Goal: Task Accomplishment & Management: Use online tool/utility

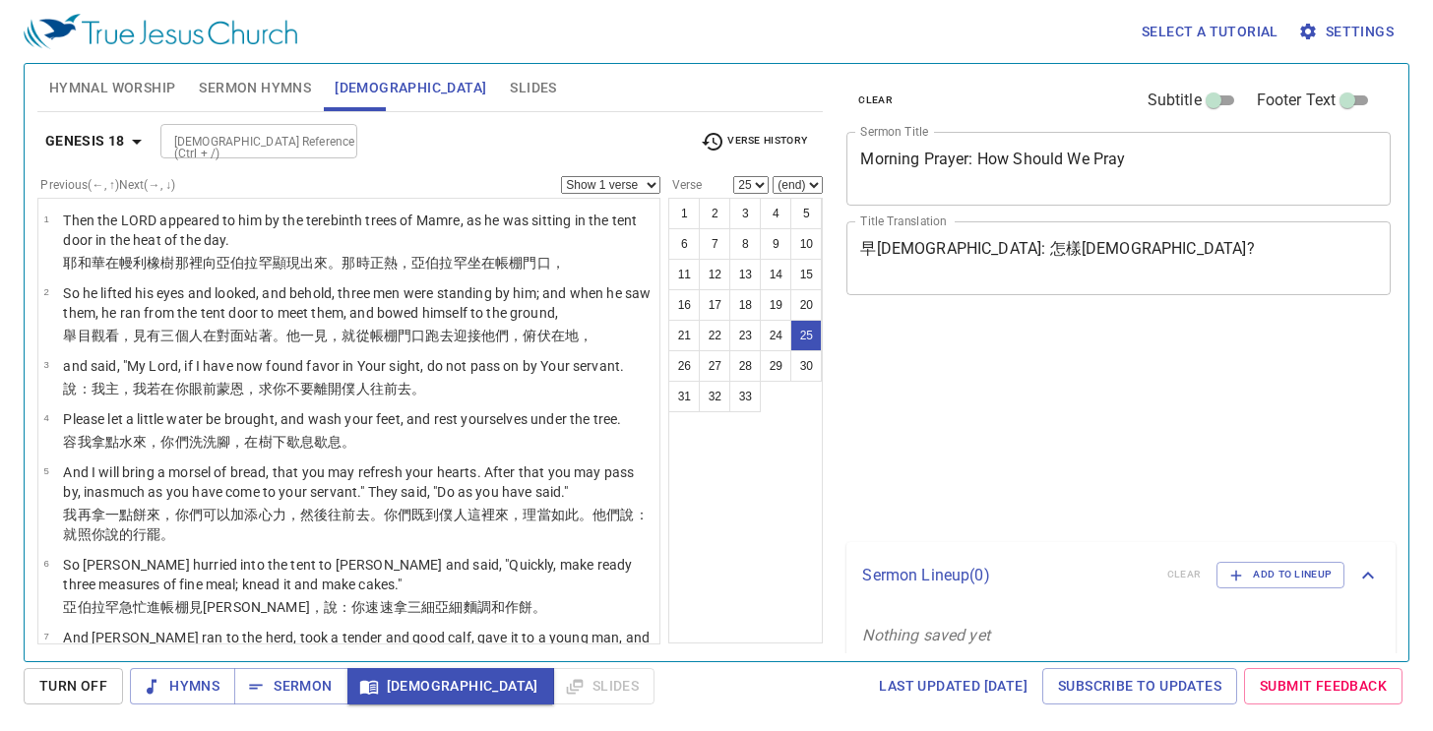
select select "25"
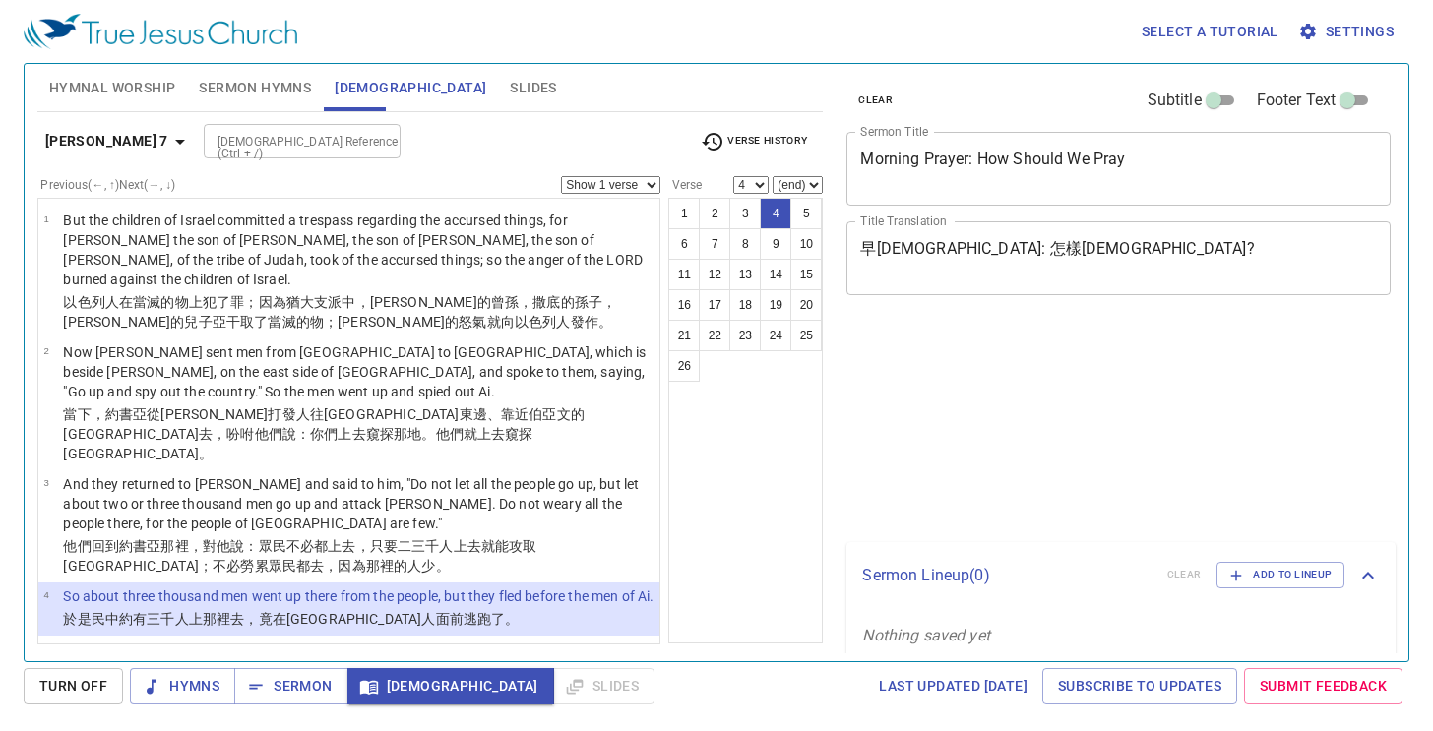
select select "4"
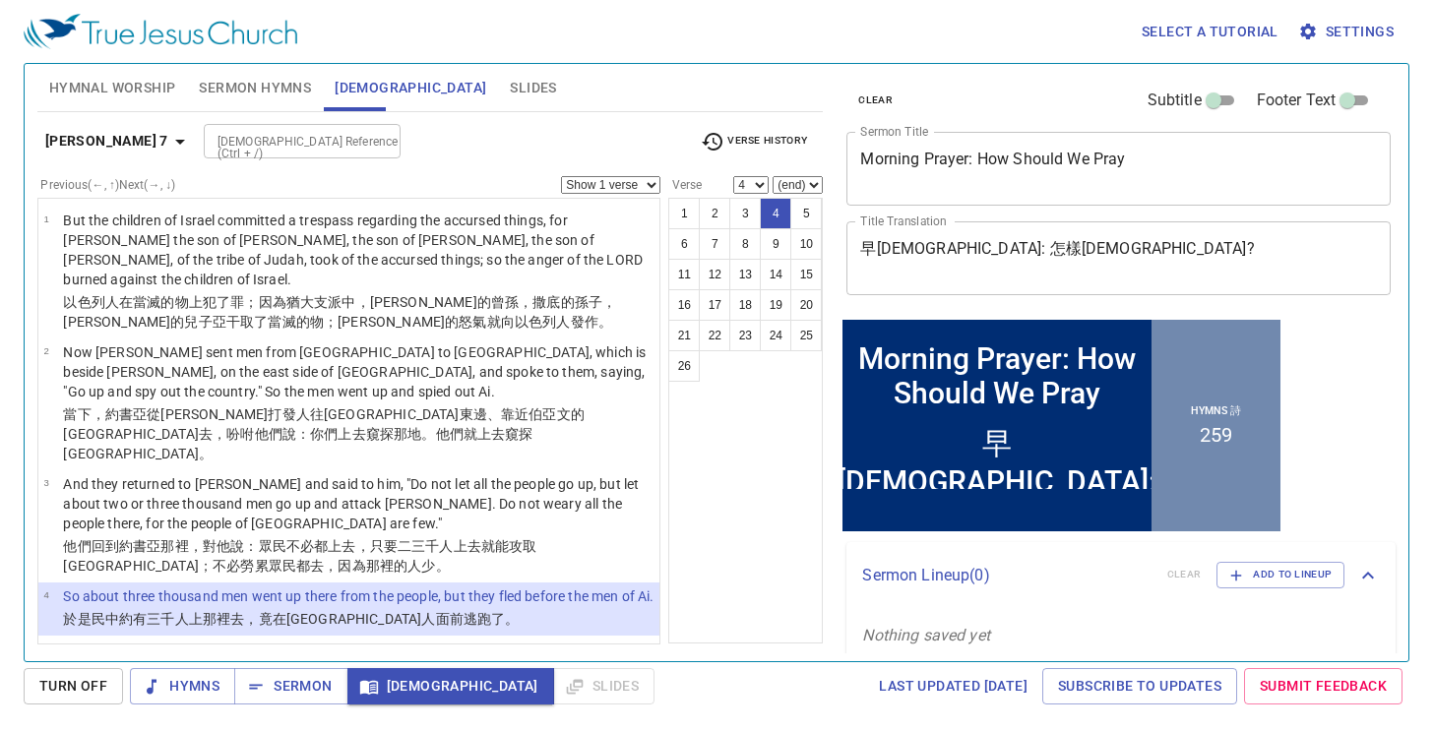
scroll to position [98, 0]
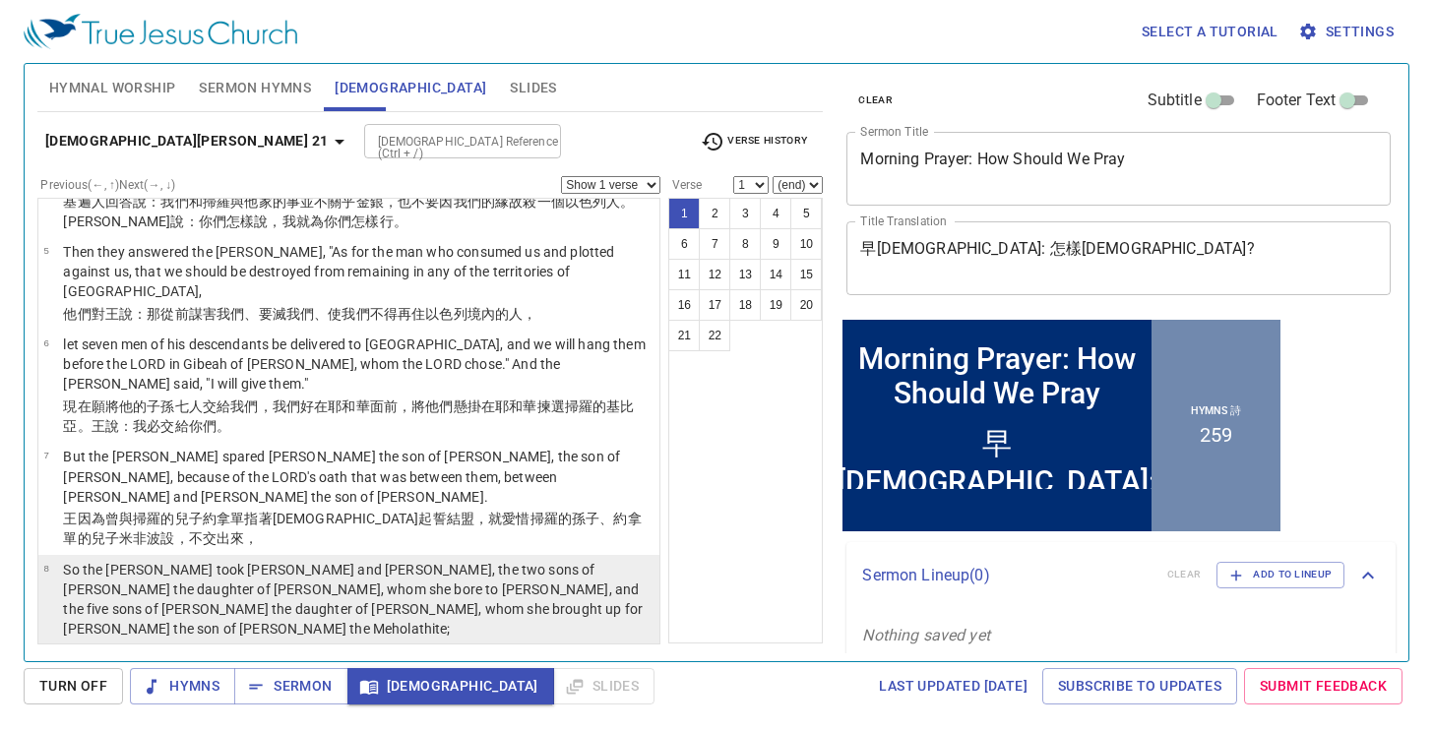
scroll to position [492, 0]
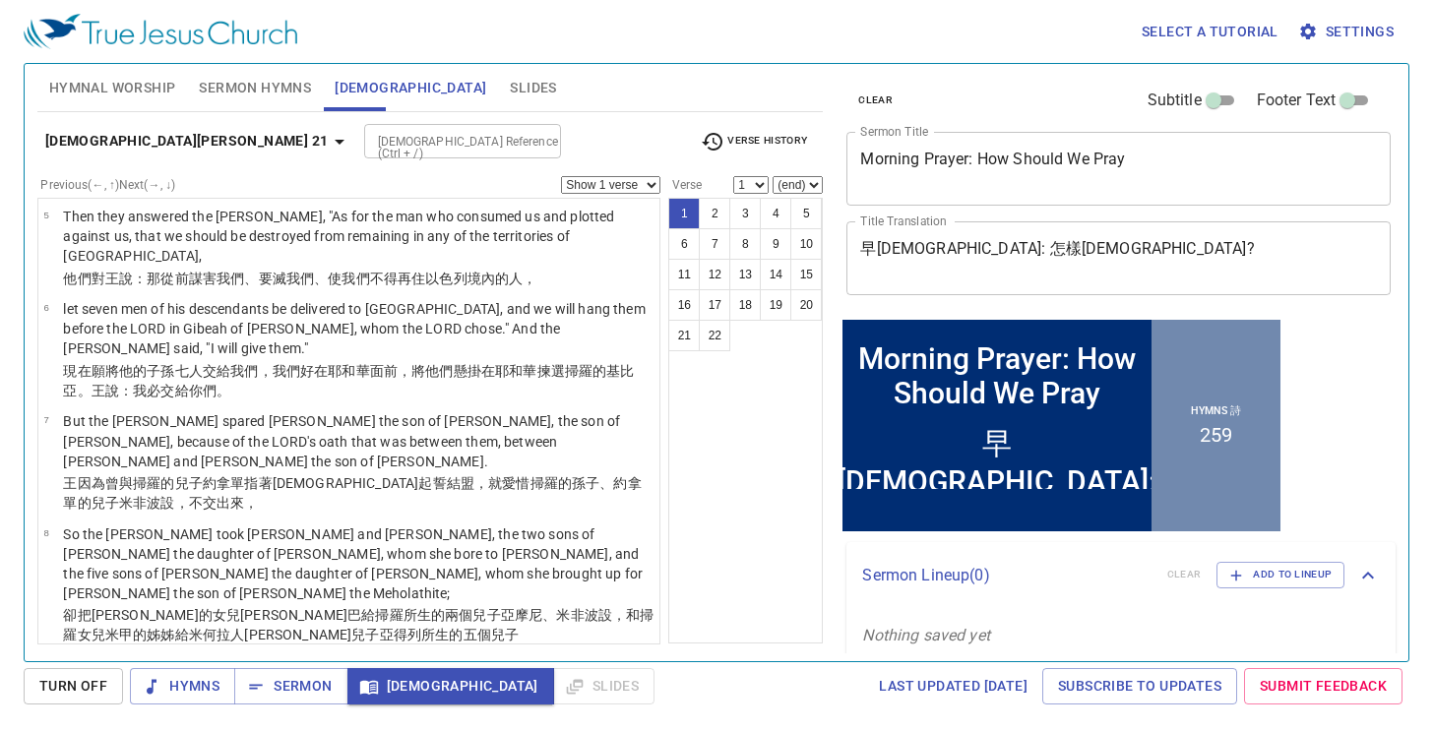
click at [390, 718] on p "交在 基遍人 的手 裡。基遍人就把他們，在耶和華 面前 ，懸掛 在山上 ，這七人 就一同 死亡 。被殺 的時候正是收割 的日子 ，就是動手 割 大麥 的時候。" at bounding box center [358, 737] width 591 height 39
select select "9"
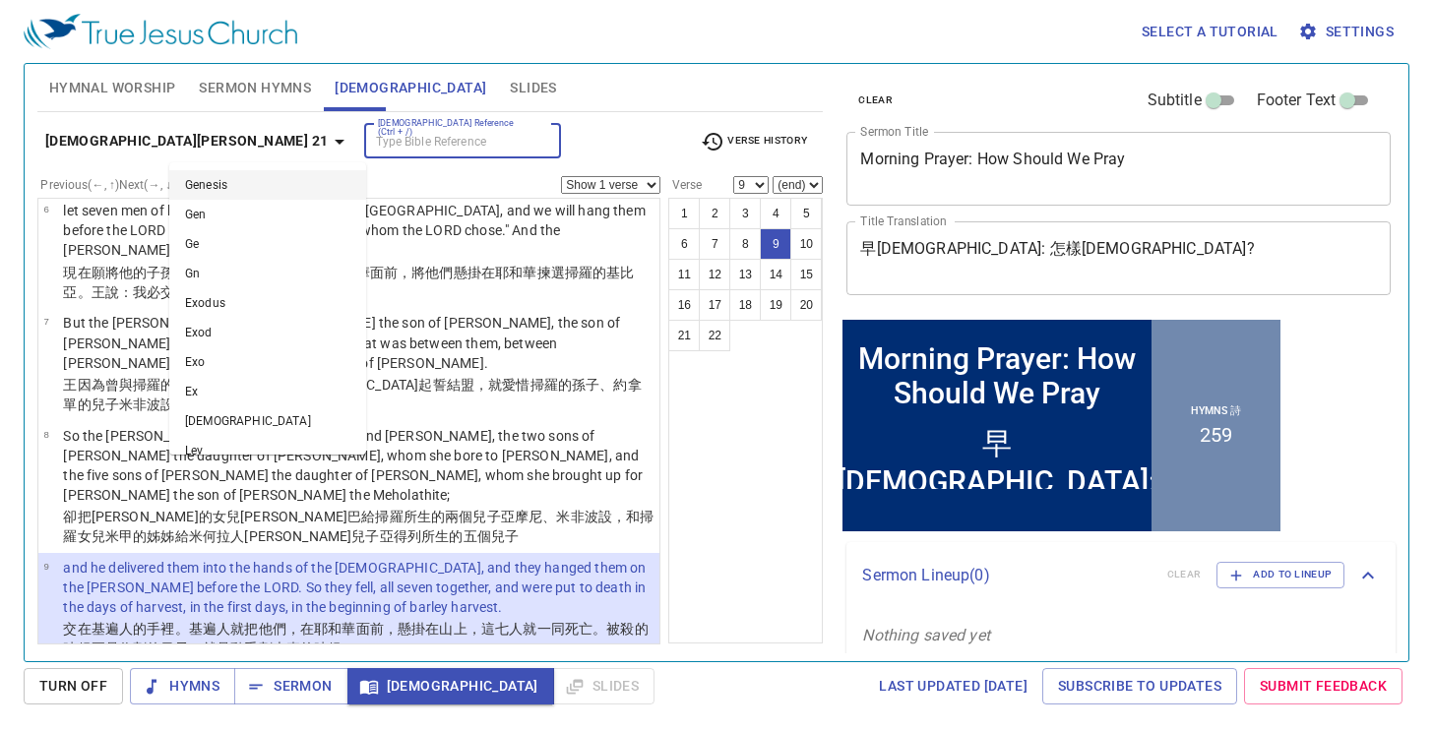
click at [370, 152] on input "[DEMOGRAPHIC_DATA] Reference (Ctrl + /)" at bounding box center [446, 141] width 153 height 23
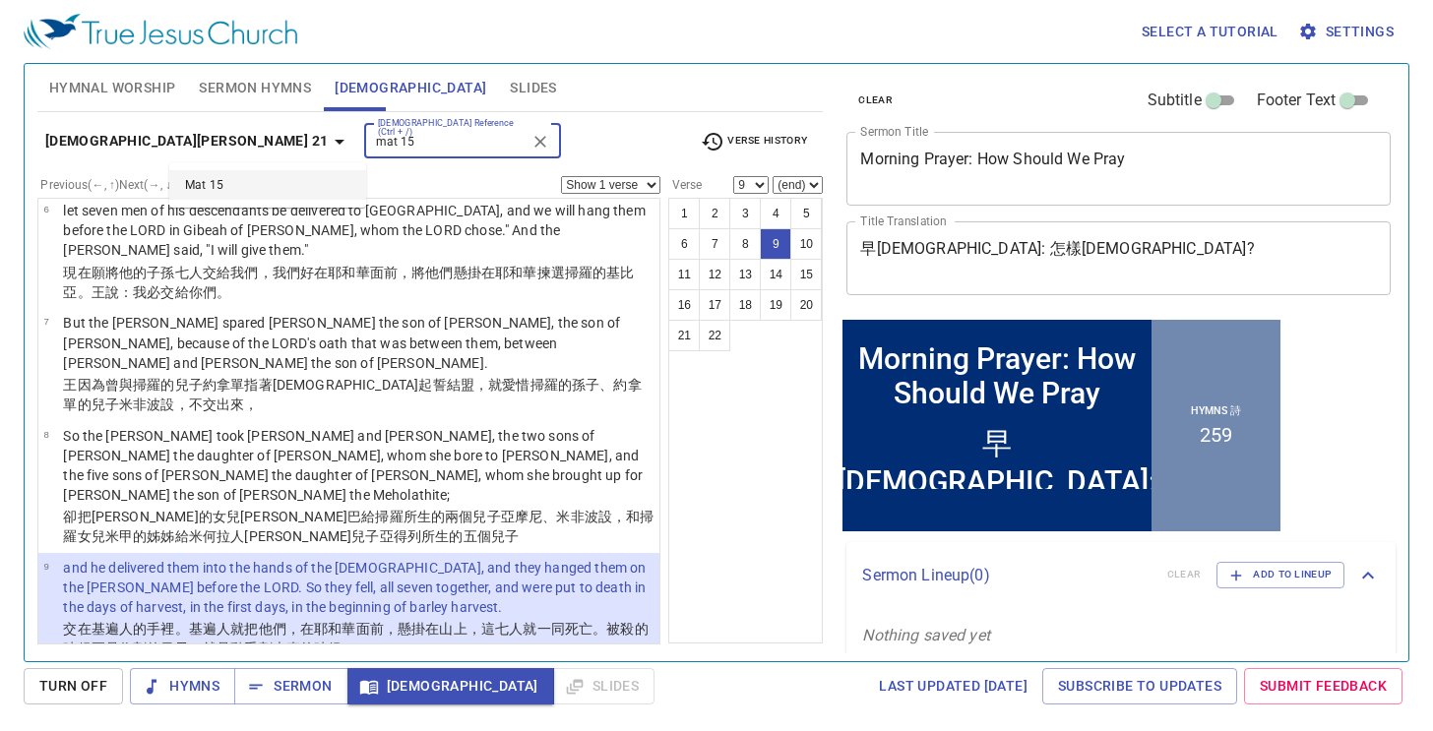
type input "mat 15"
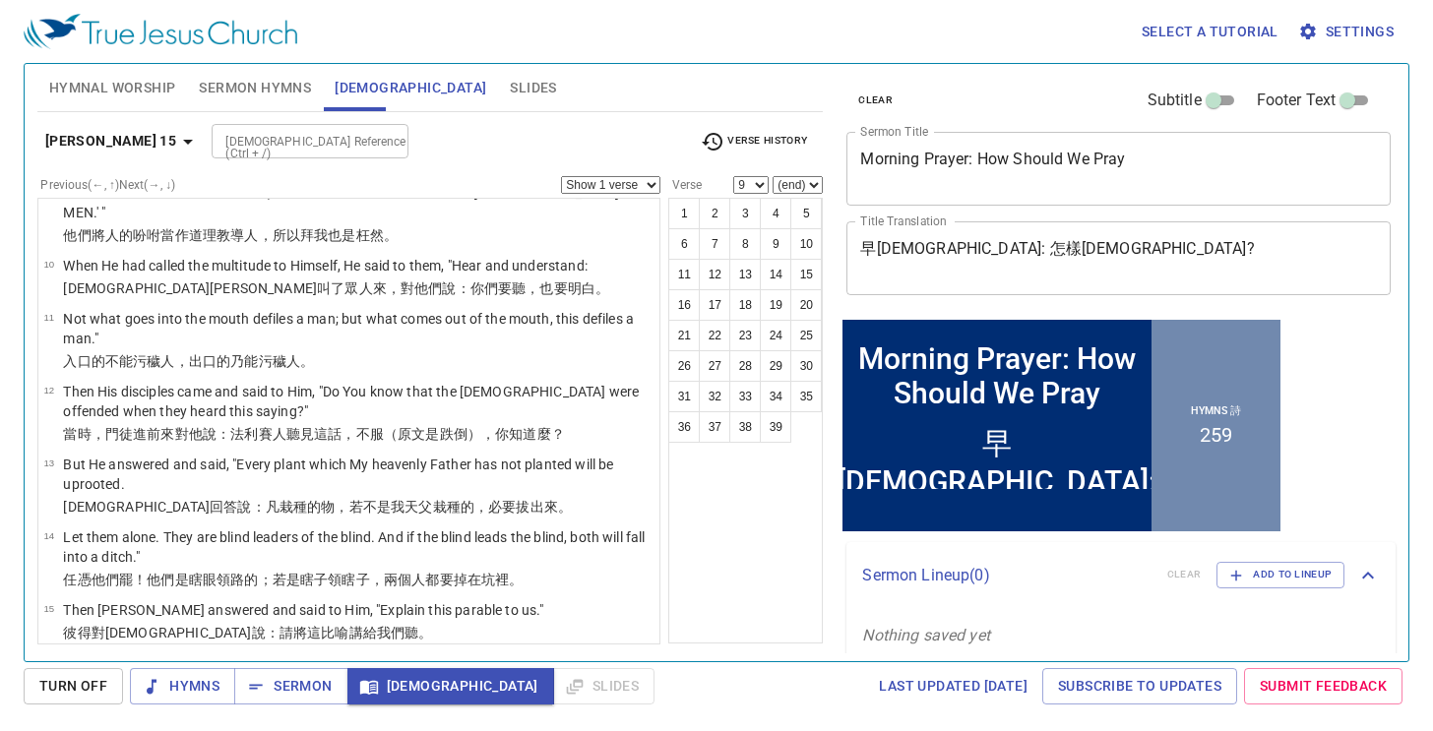
scroll to position [0, 0]
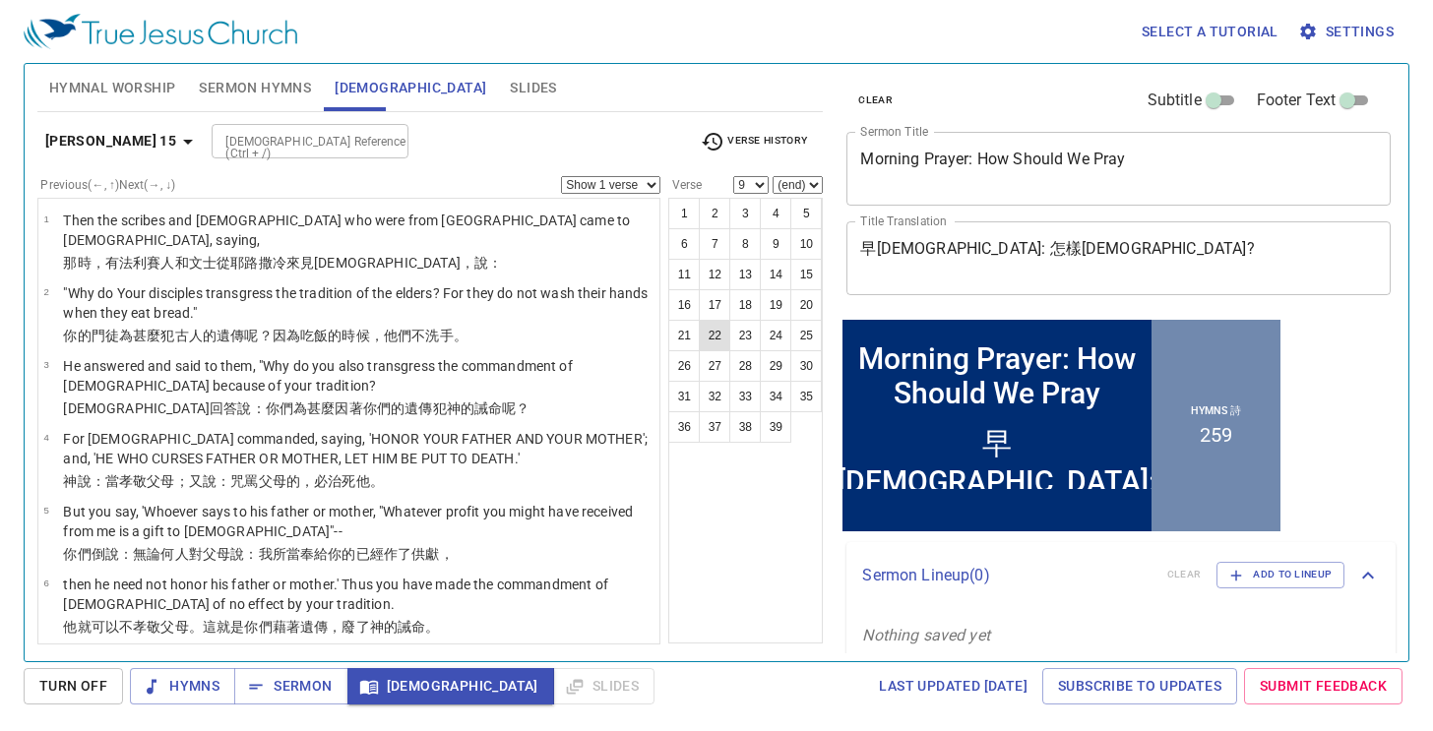
click at [717, 331] on button "22" at bounding box center [715, 336] width 32 height 32
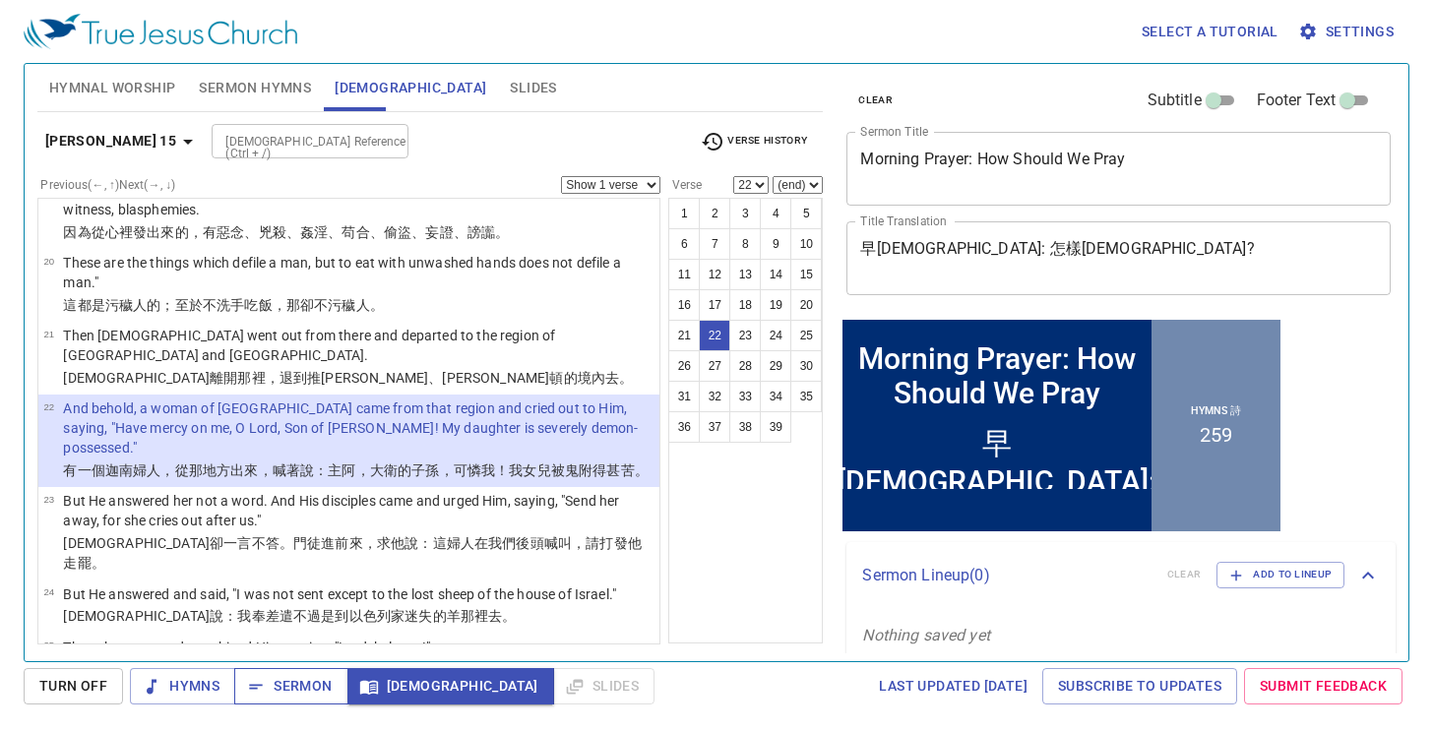
click at [257, 682] on icon "button" at bounding box center [256, 687] width 20 height 20
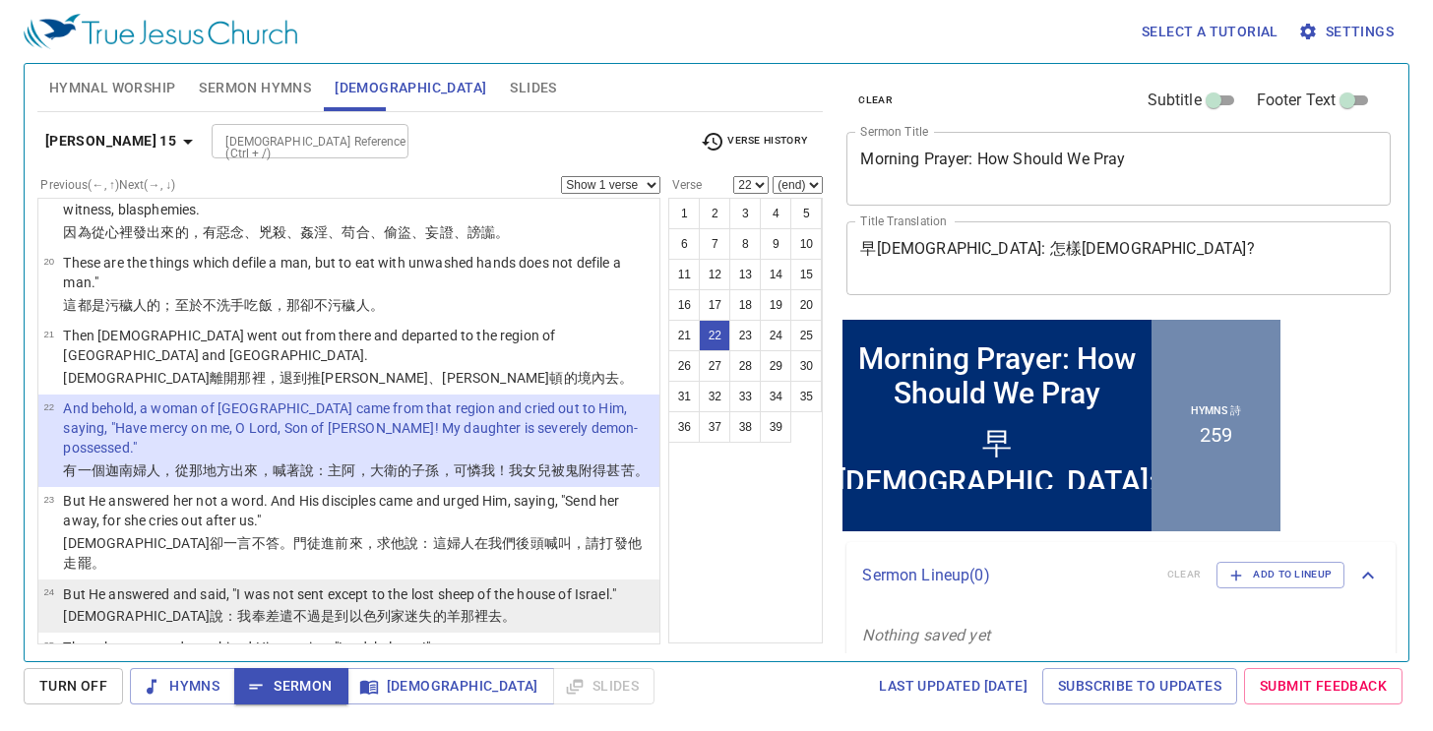
click at [291, 585] on p "But He answered and said, "I was not sent except to the lost sheep of the house…" at bounding box center [339, 595] width 553 height 20
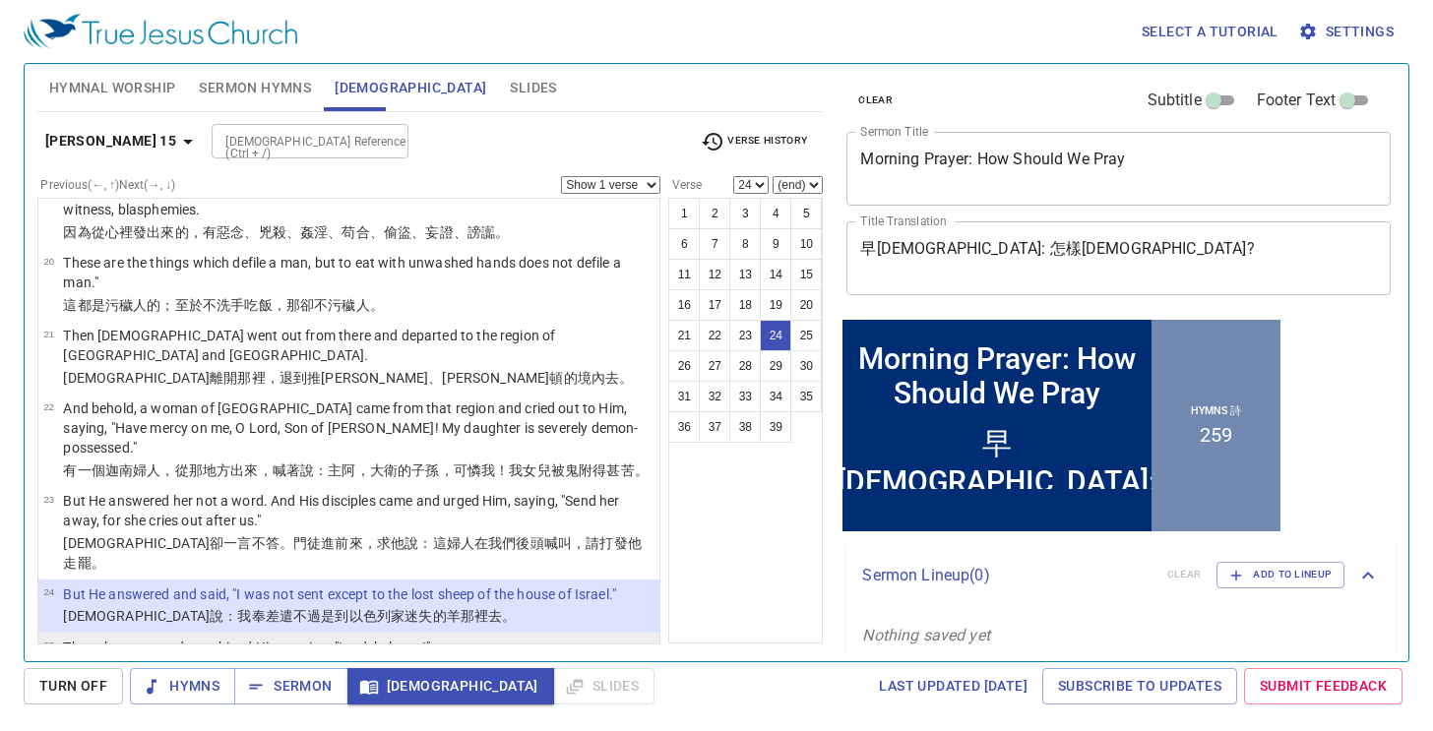
click at [296, 638] on p "Then she came and worshiped Him, saying, "Lord, help me!"" at bounding box center [246, 648] width 367 height 20
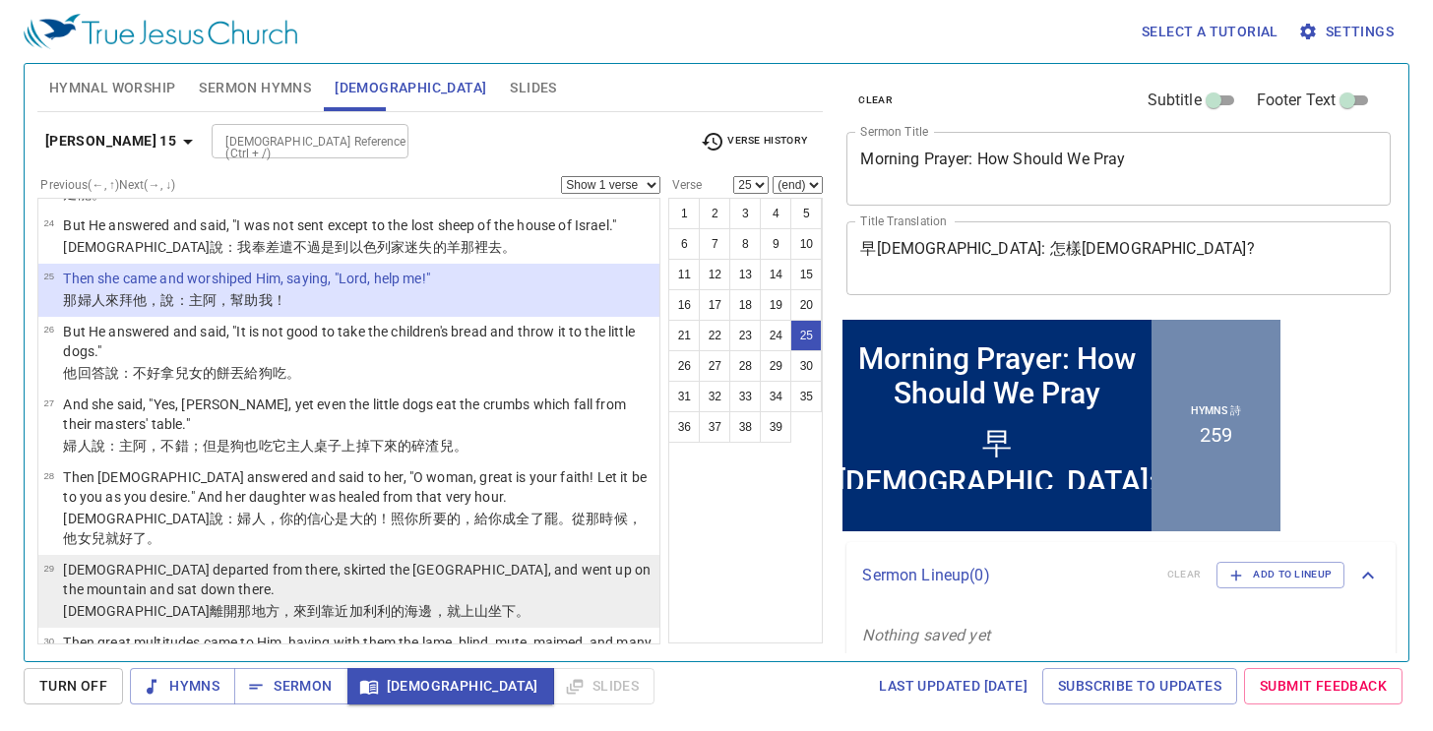
scroll to position [1639, 0]
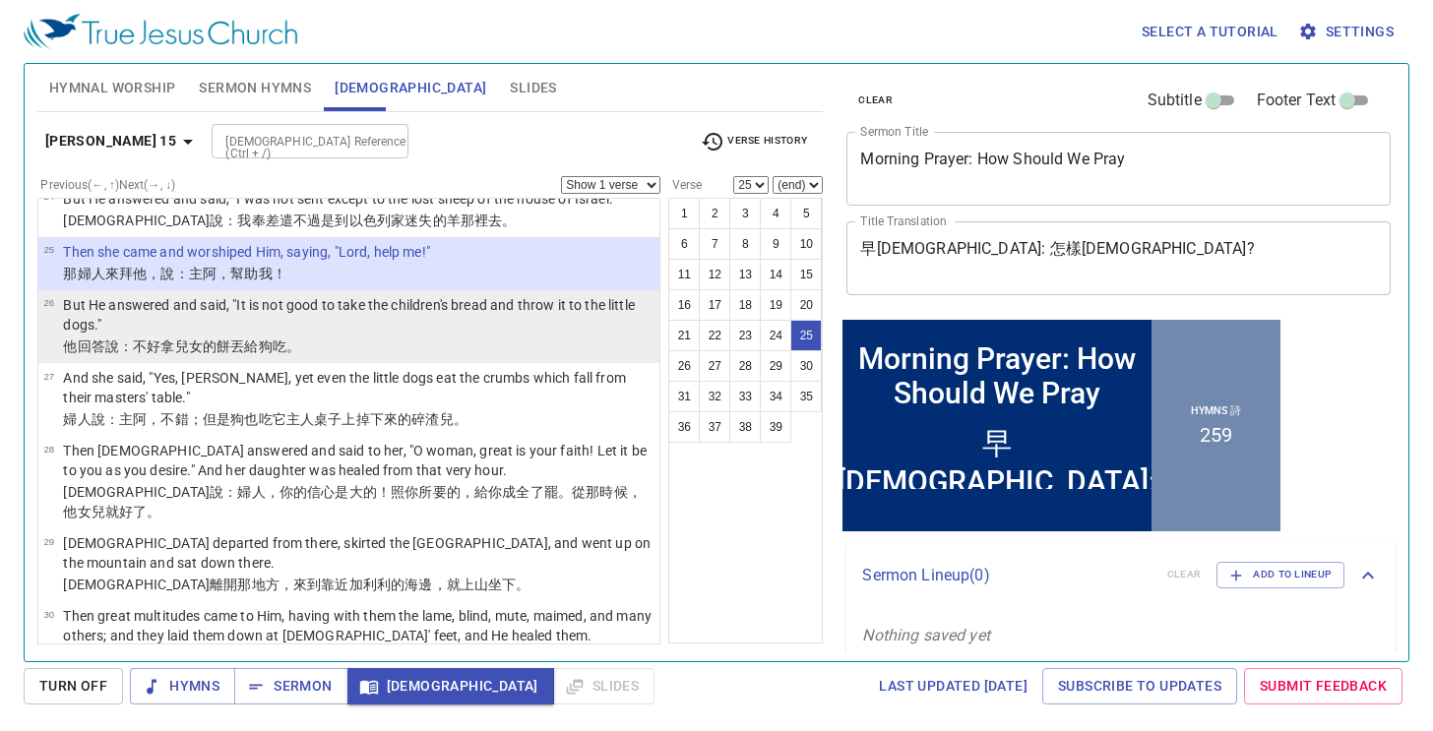
click at [401, 290] on li "26 But He answered and said, "It is not good to take the children's bread and t…" at bounding box center [349, 326] width 622 height 73
select select "26"
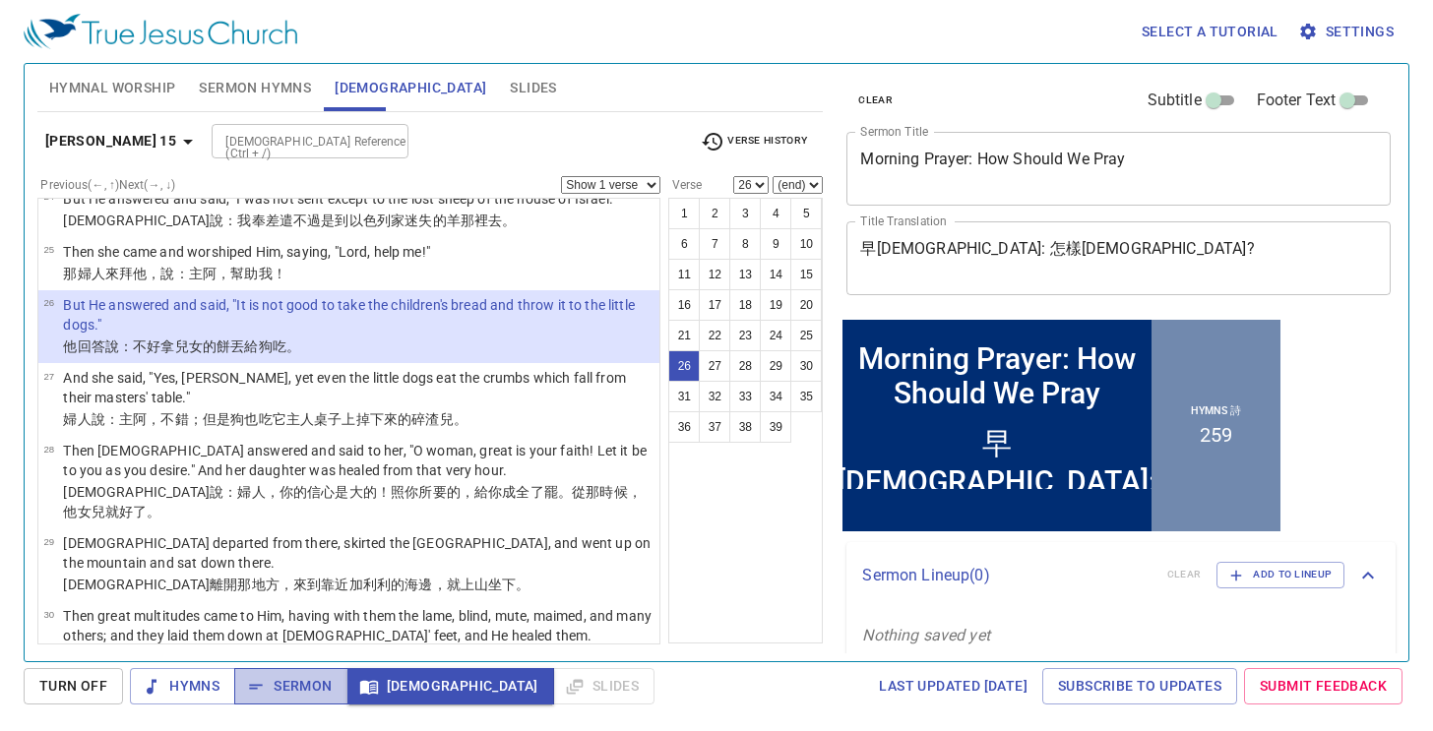
click at [328, 670] on button "Sermon" at bounding box center [290, 686] width 113 height 36
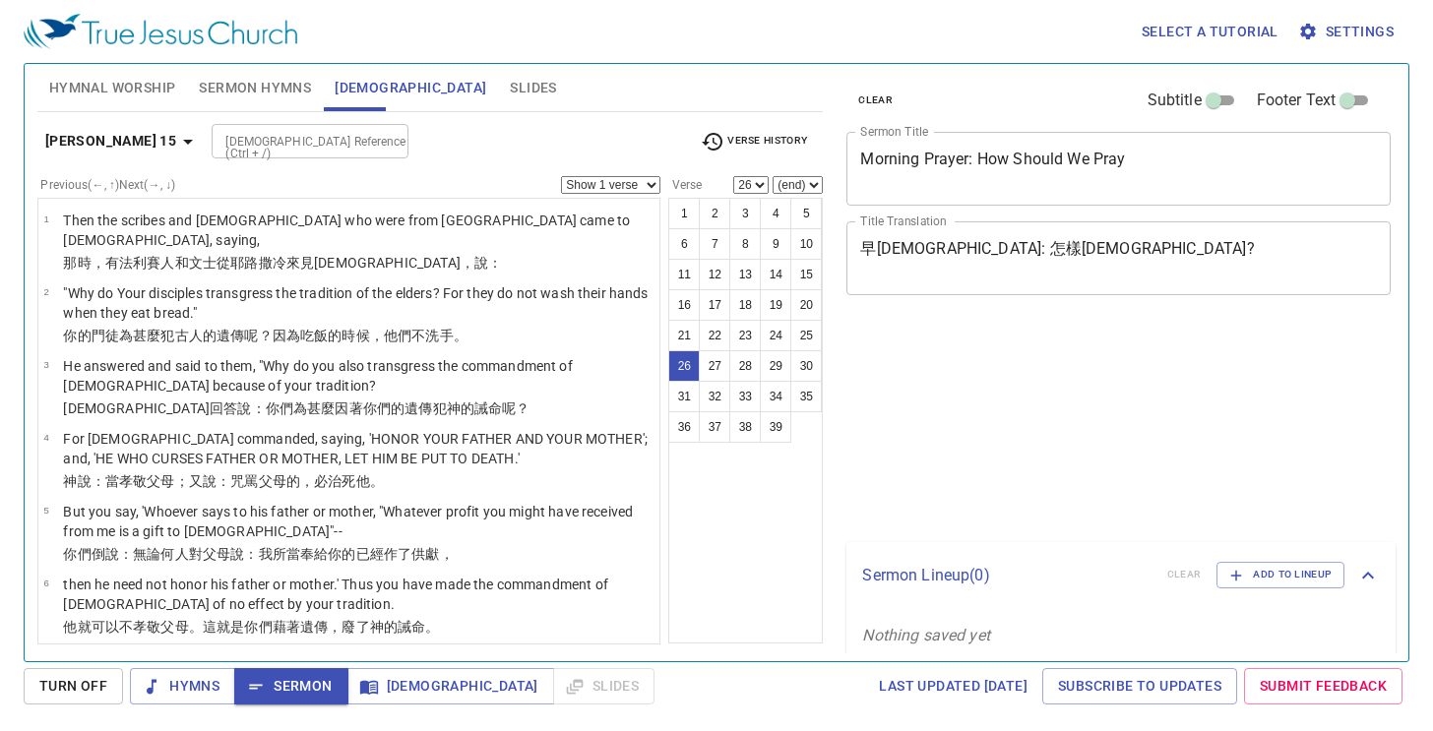
select select "26"
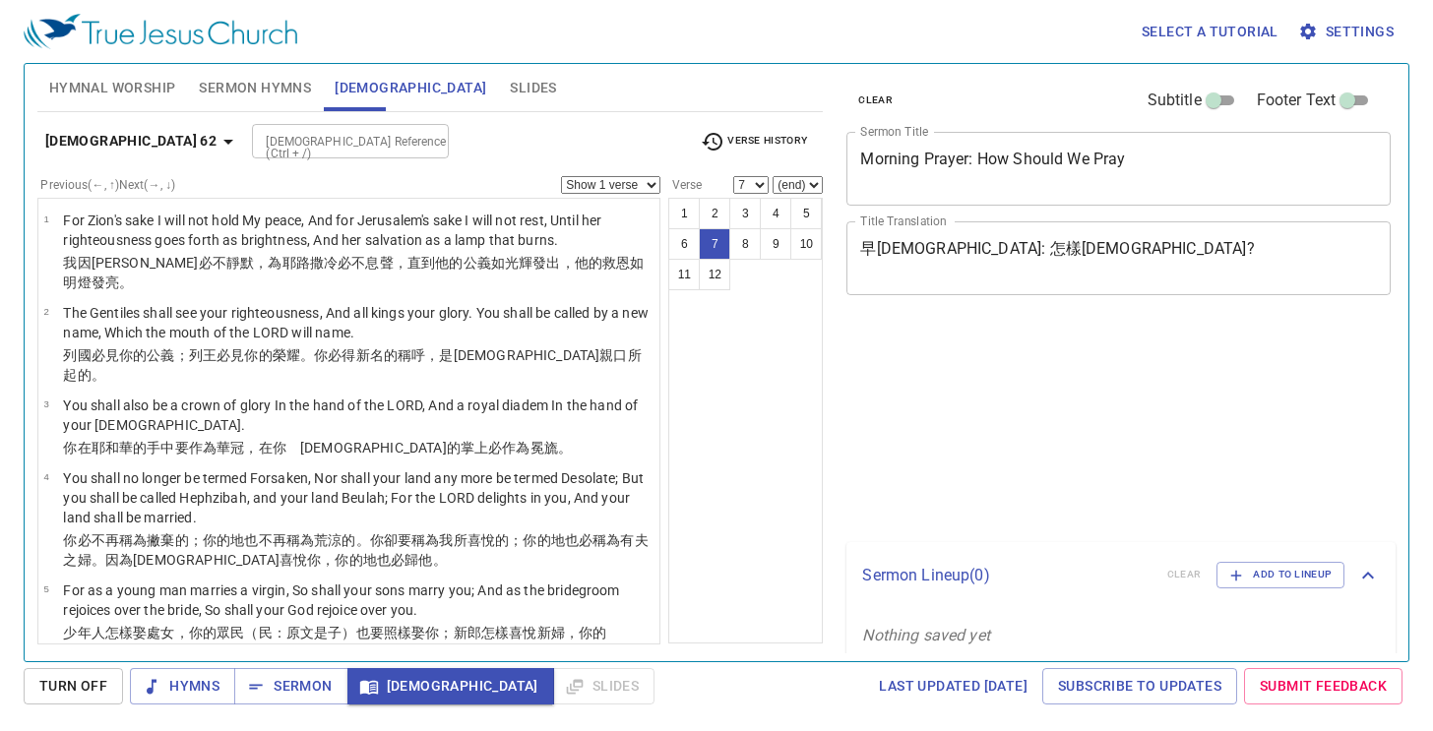
select select "7"
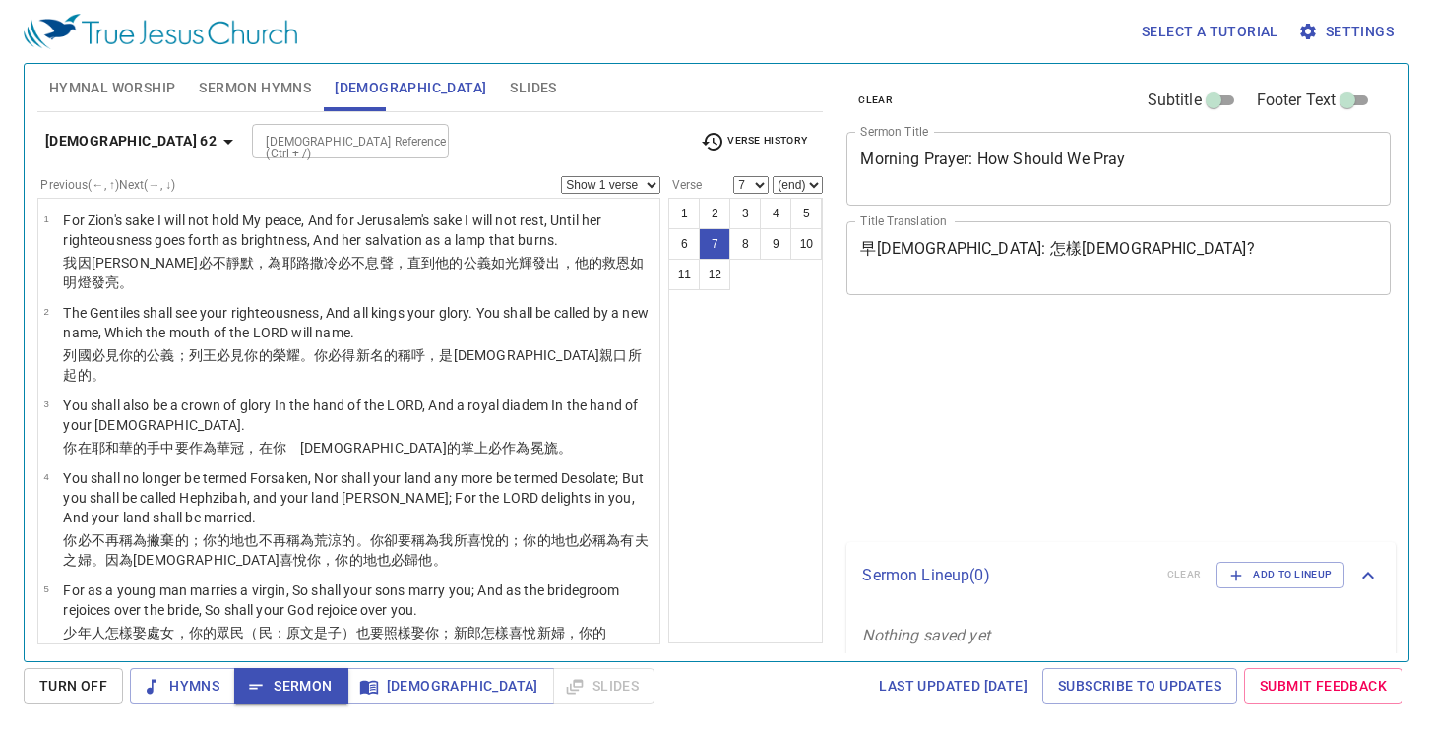
select select "7"
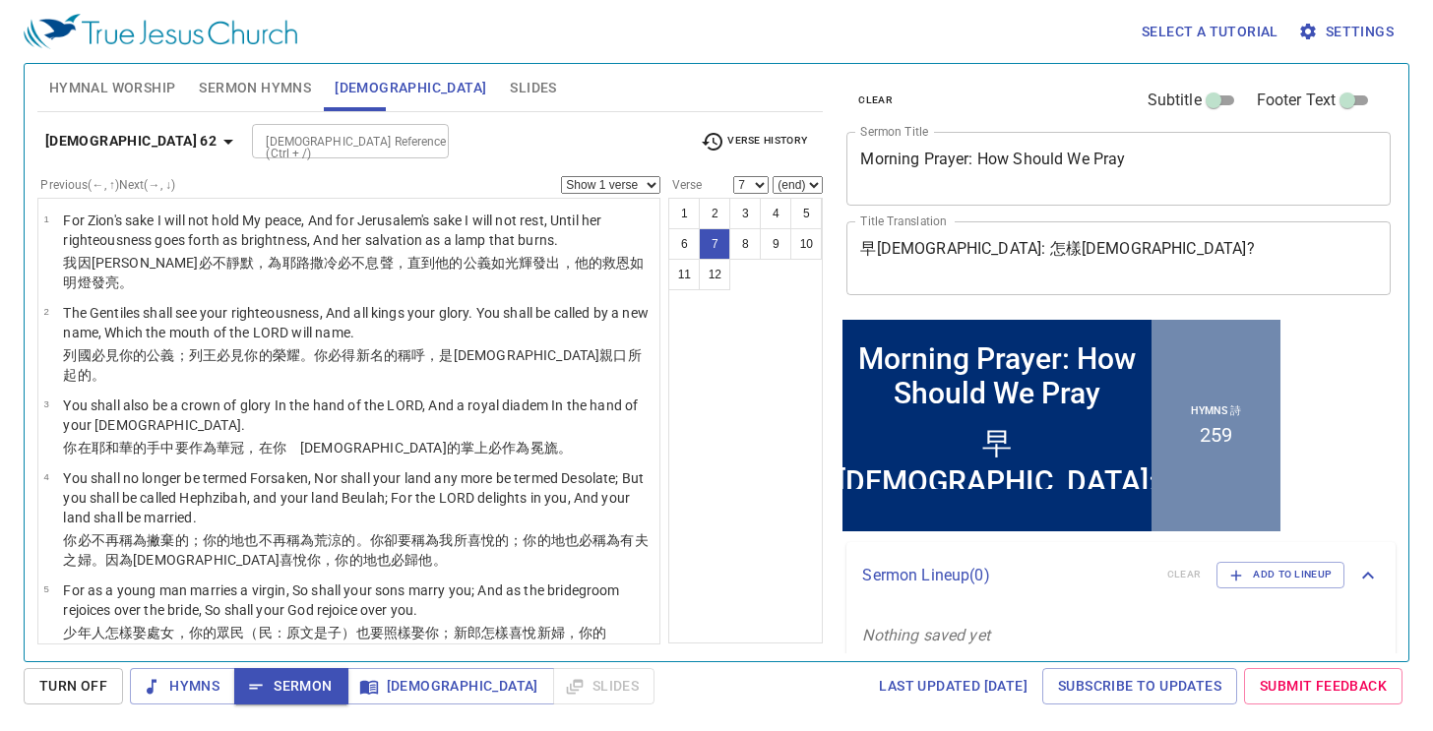
scroll to position [386, 0]
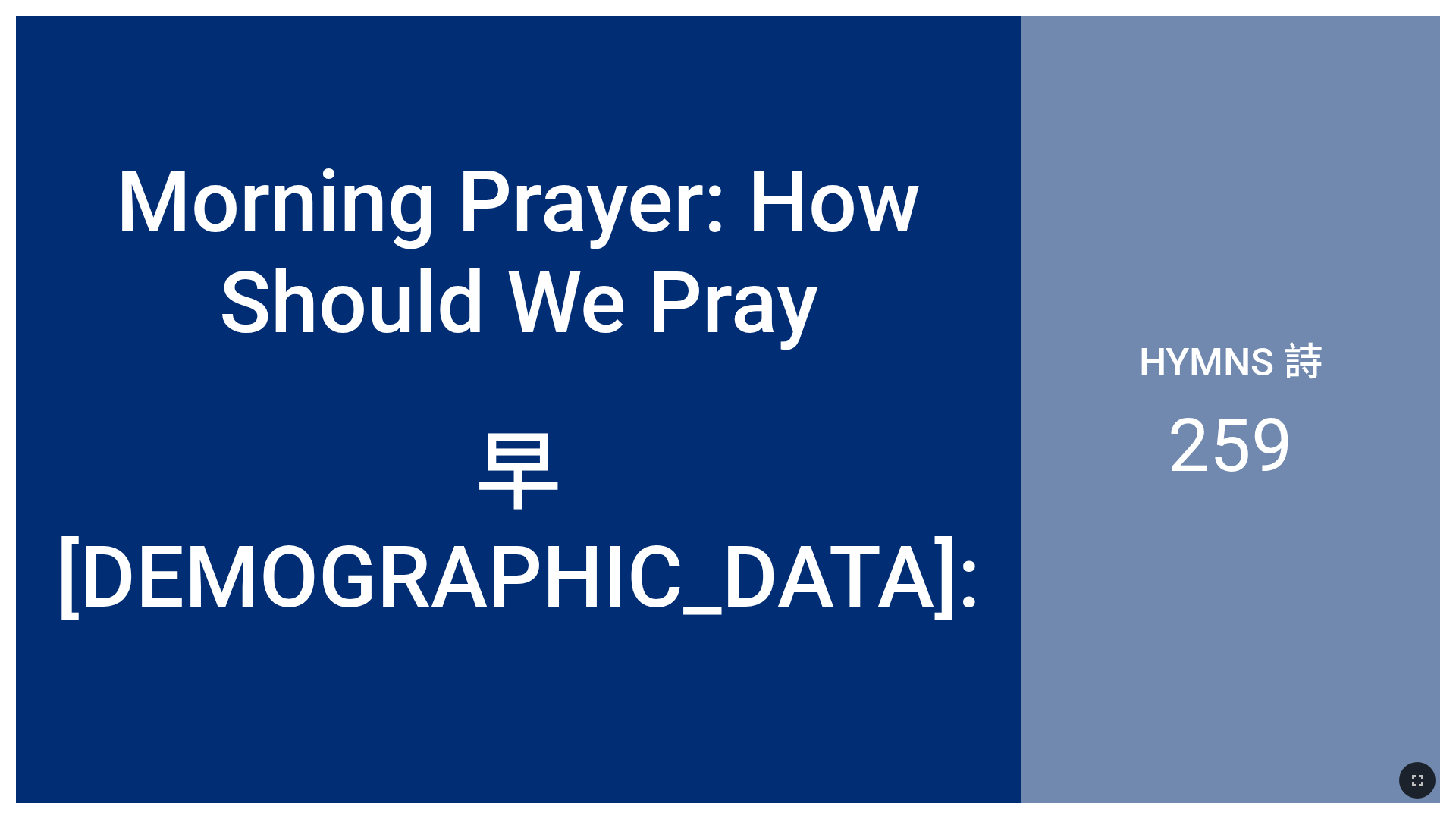
click at [1126, 409] on div "Hymns 詩 259" at bounding box center [1230, 410] width 418 height 787
click at [1008, 287] on div "Morning Prayer: How Should We Pray" at bounding box center [518, 213] width 1005 height 315
click at [1431, 786] on button "button" at bounding box center [1417, 780] width 36 height 36
click at [1428, 784] on button "button" at bounding box center [1417, 780] width 36 height 36
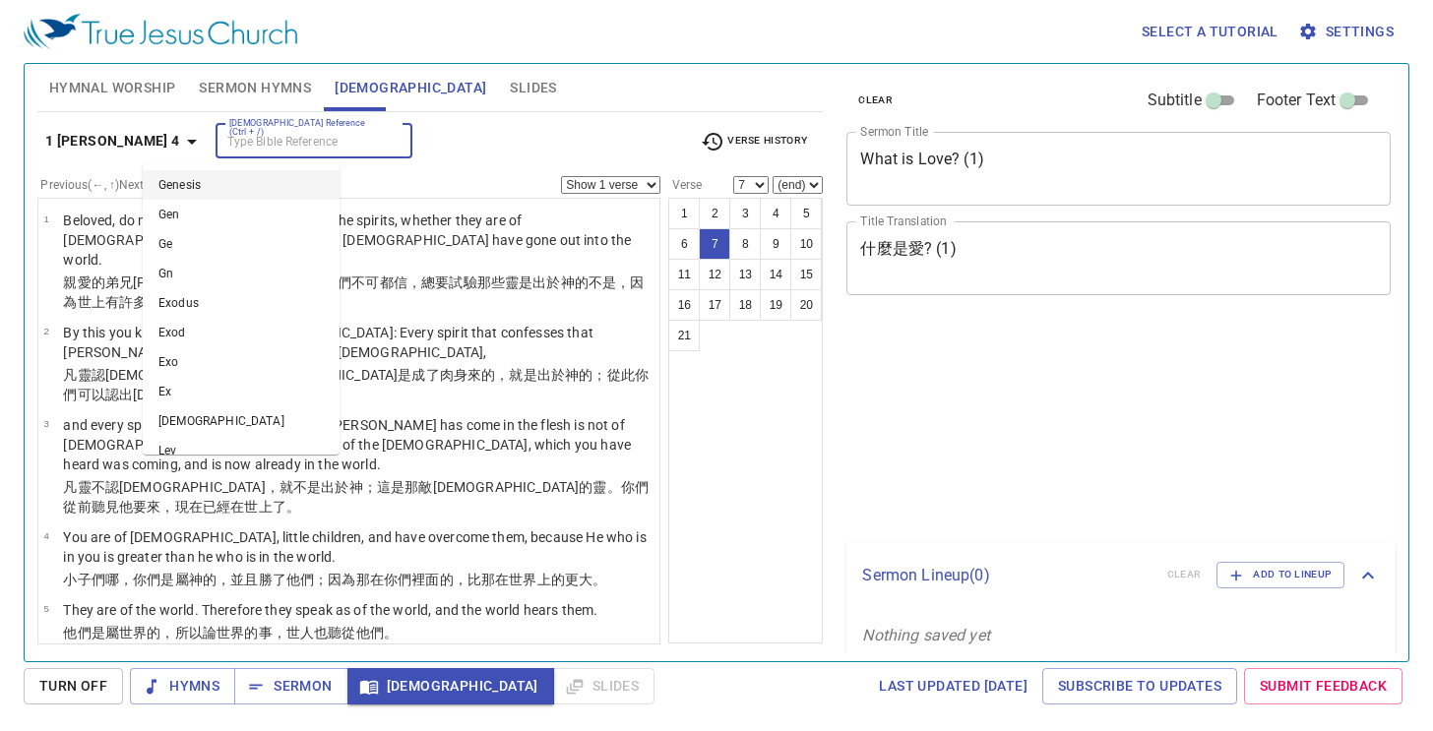
select select "7"
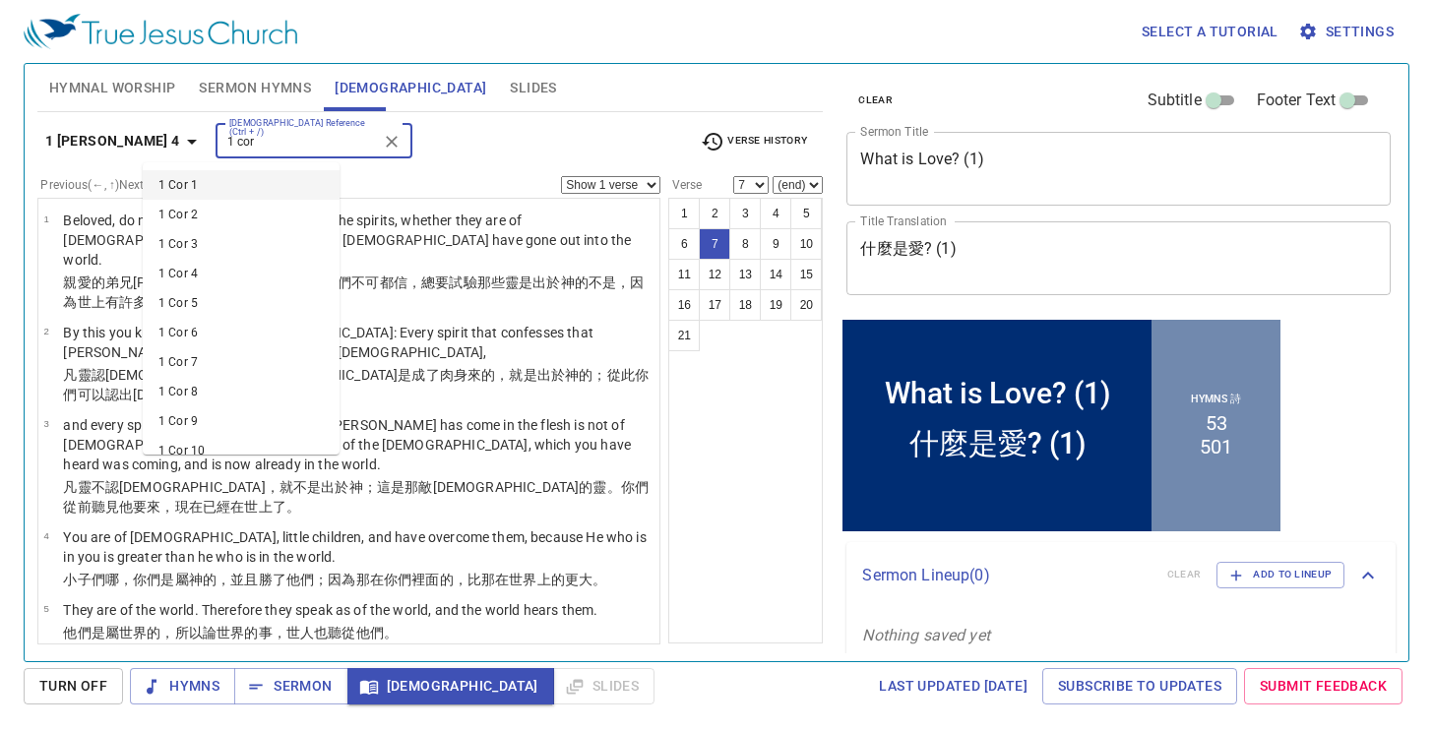
type input "1 cor"
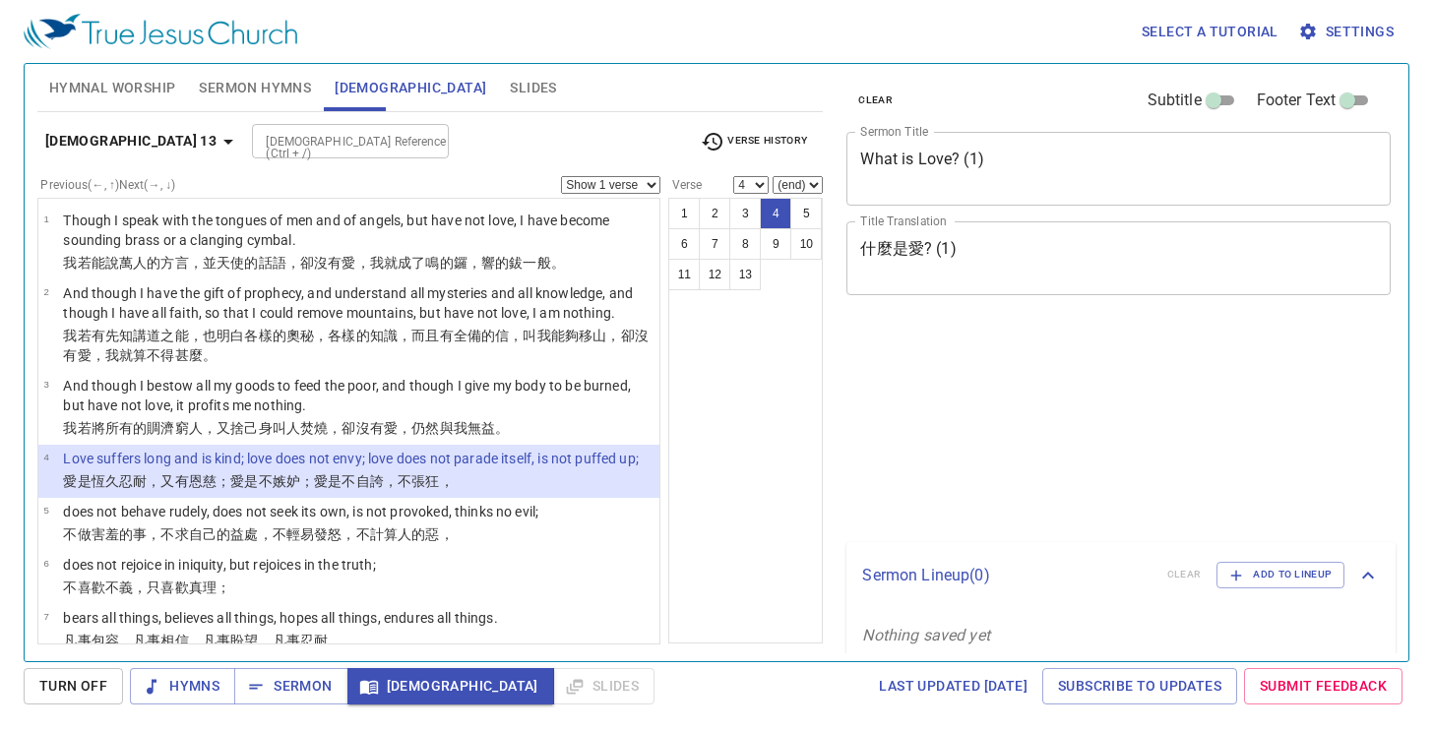
select select "4"
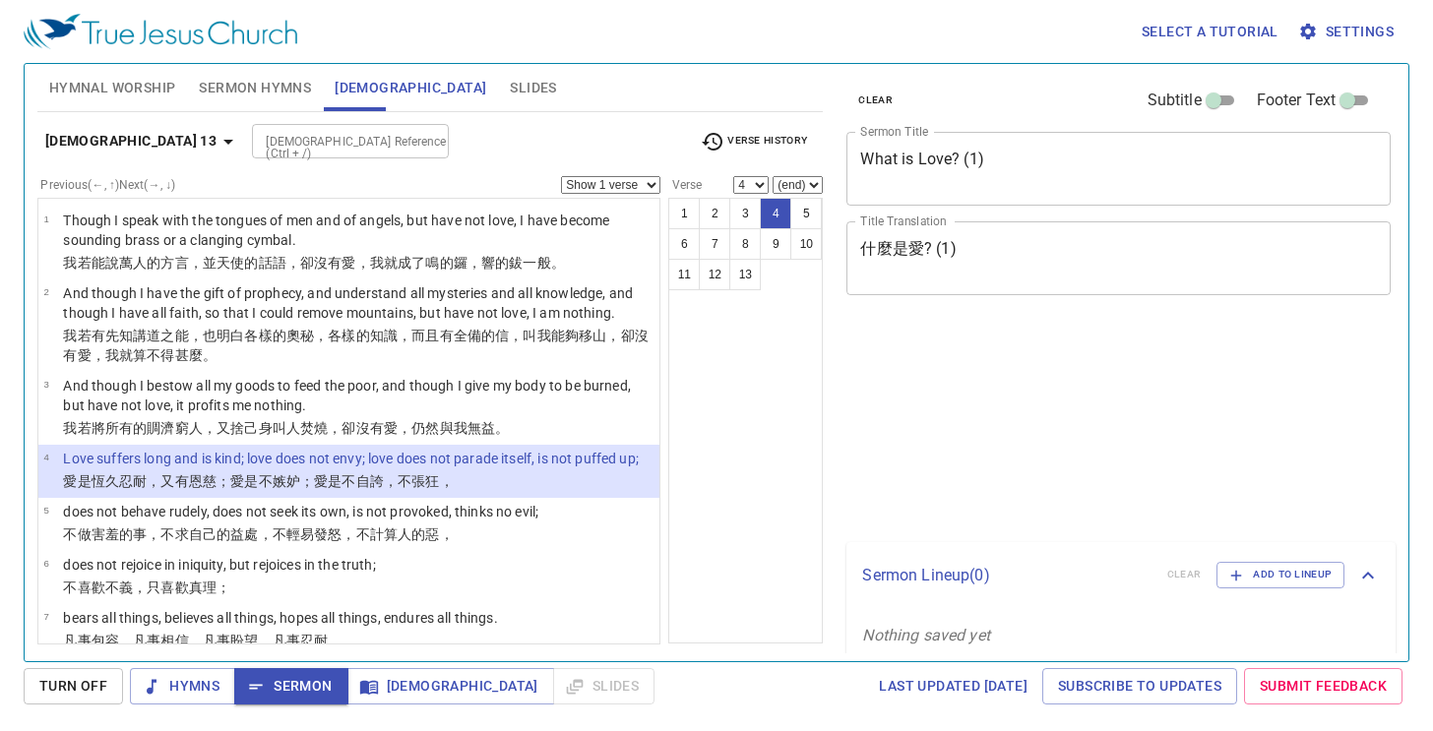
select select "4"
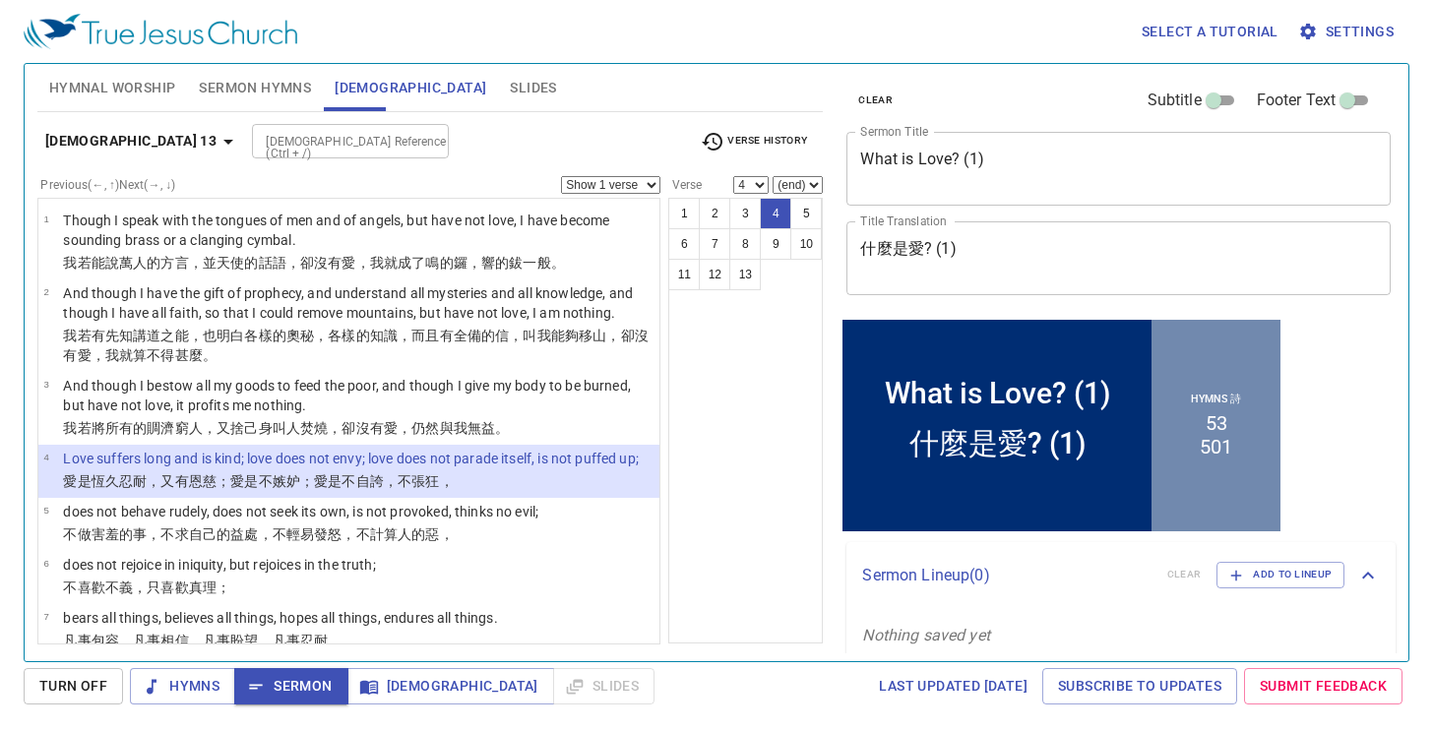
scroll to position [158, 0]
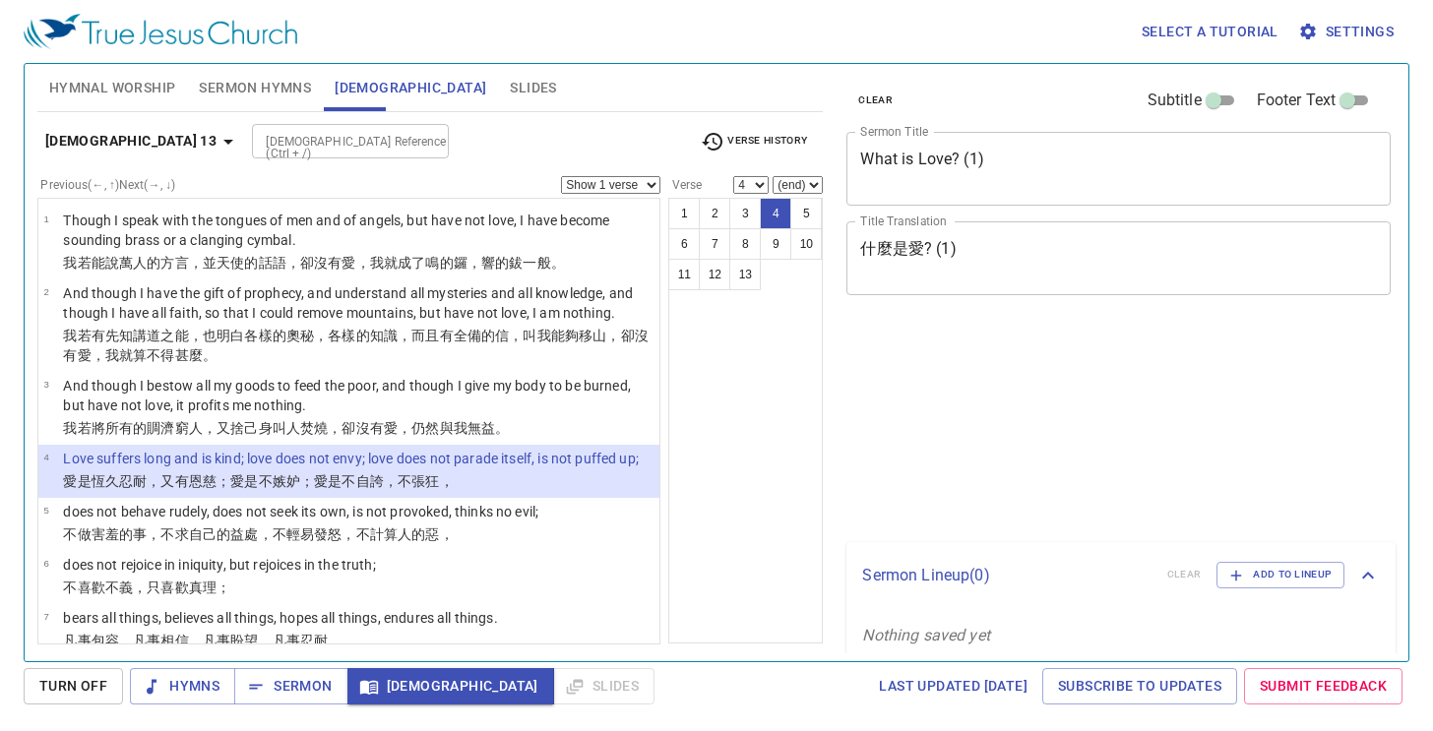
select select "4"
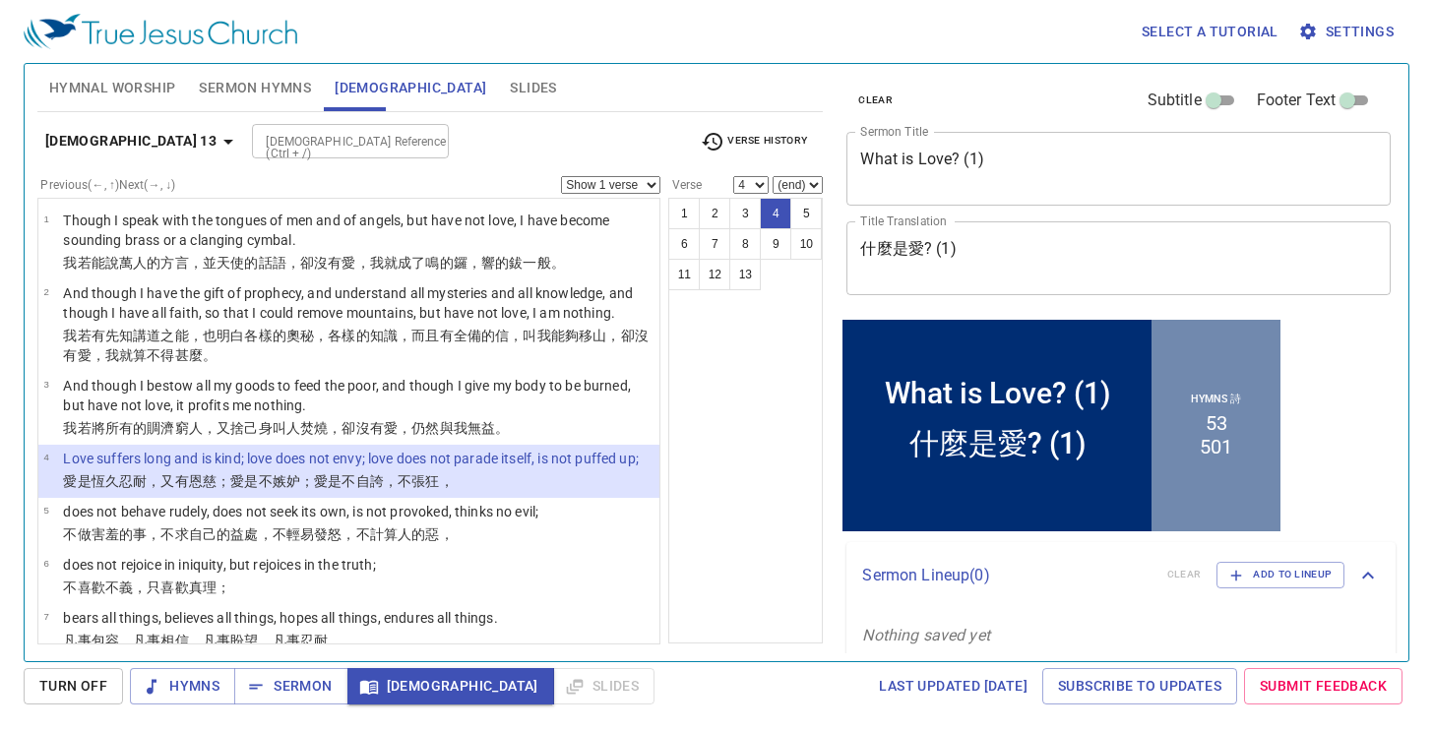
scroll to position [158, 0]
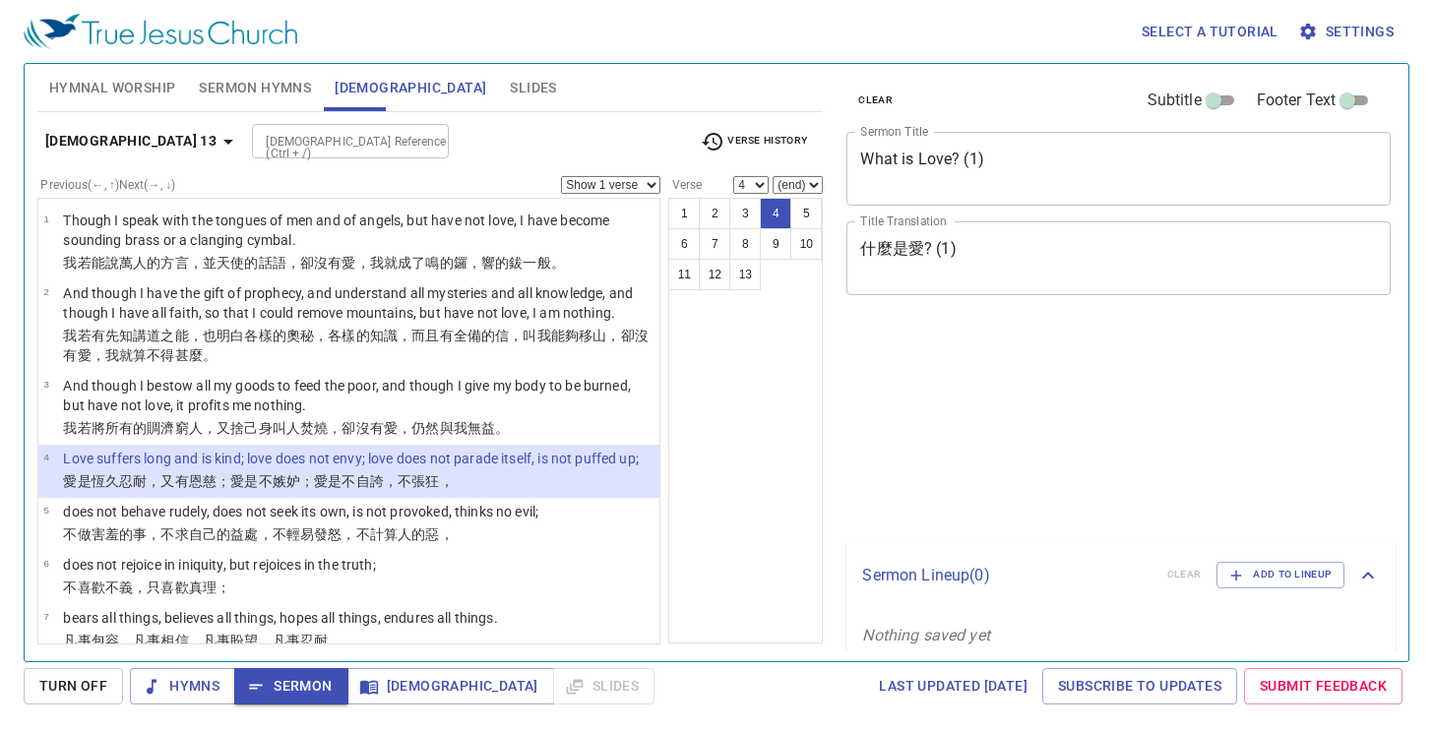
select select "4"
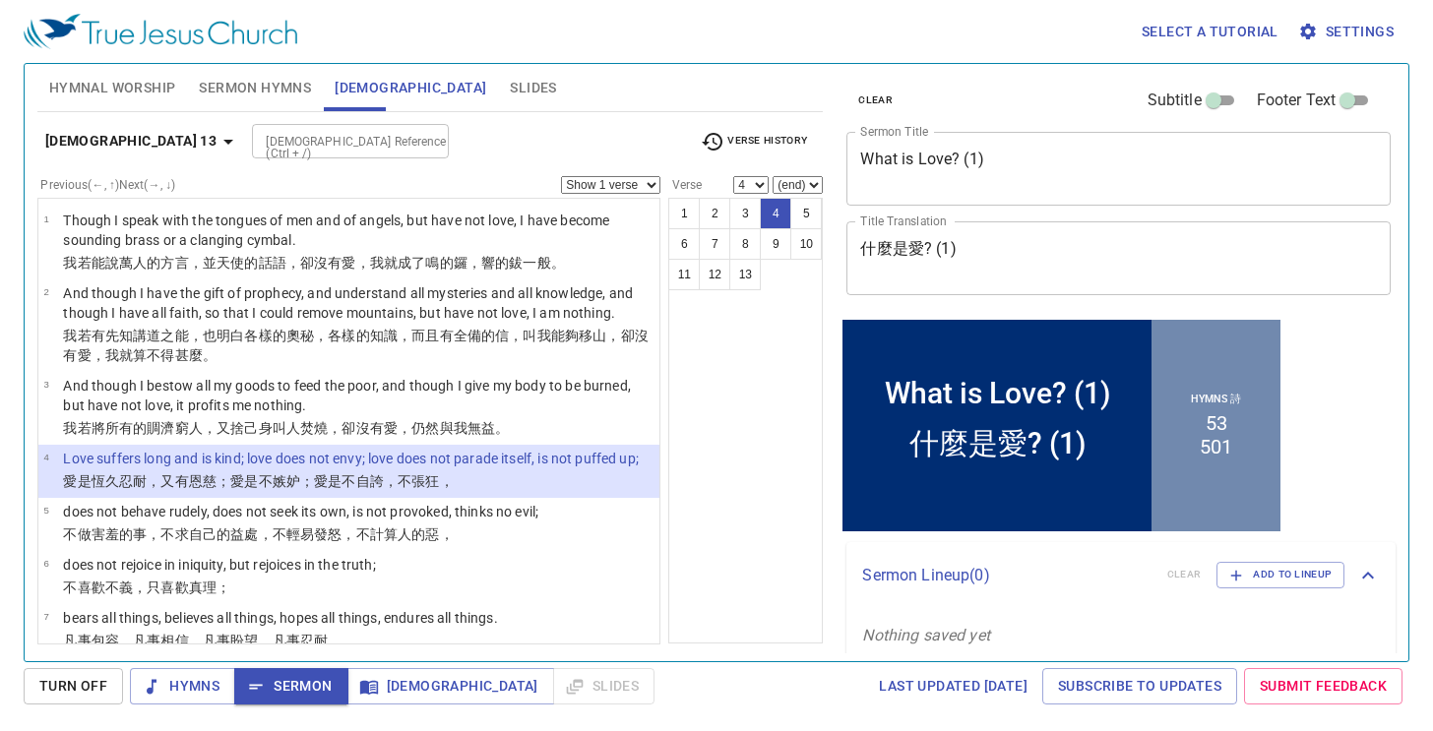
scroll to position [158, 0]
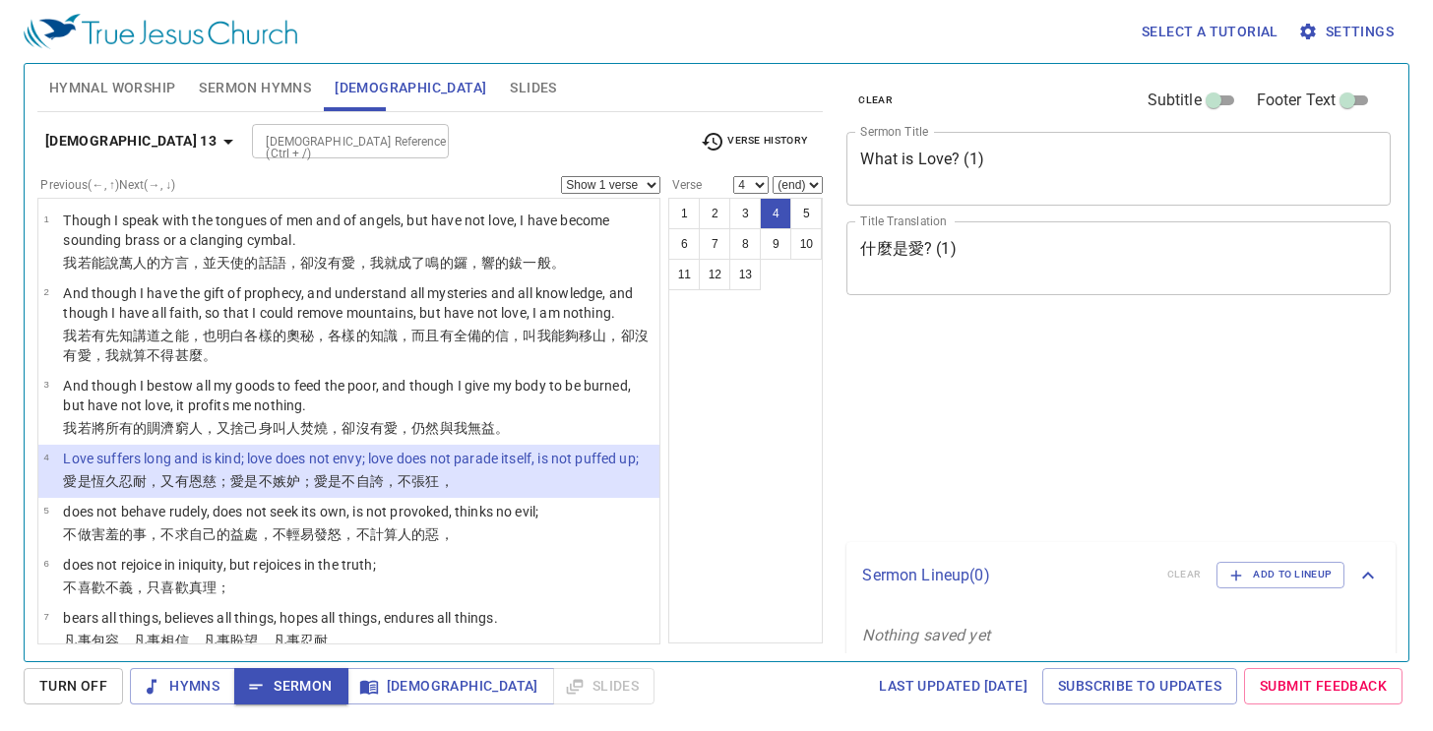
select select "4"
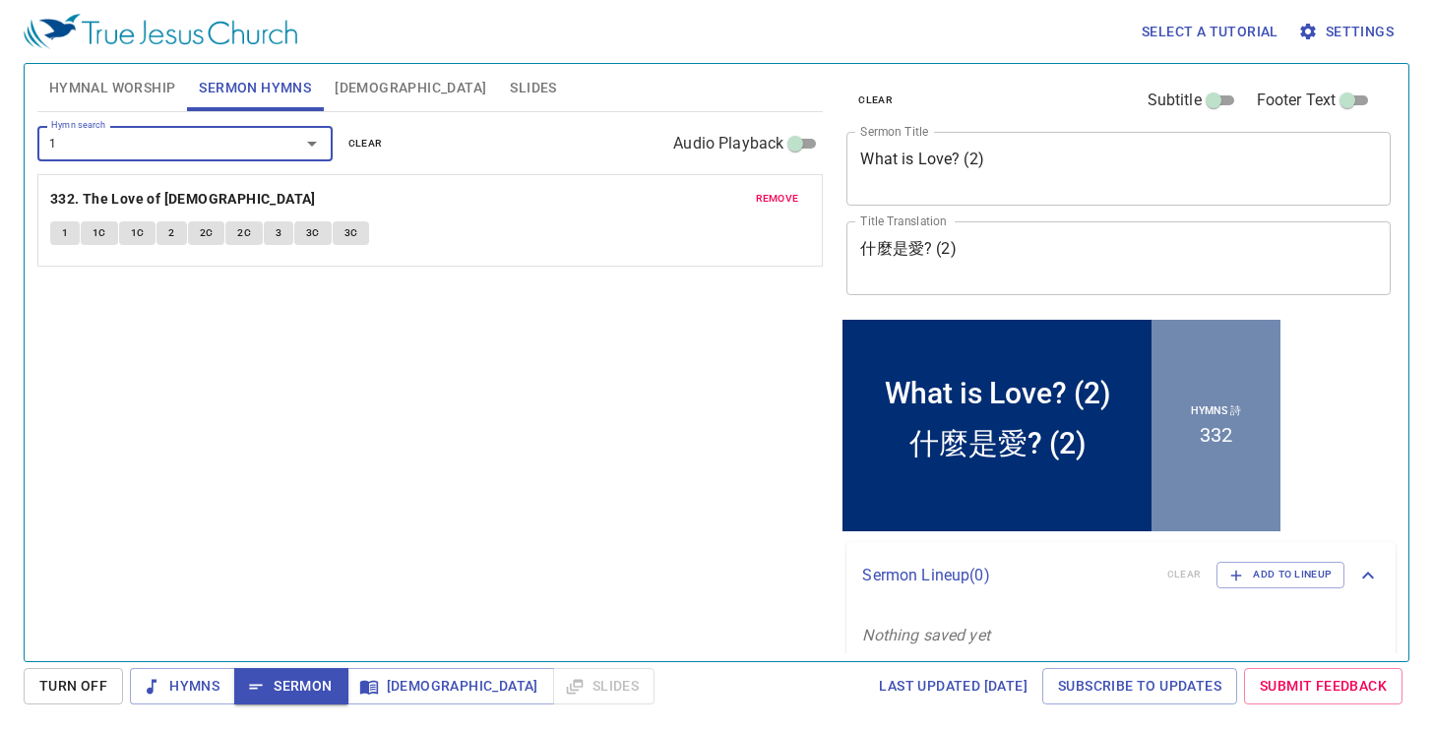
type input "12"
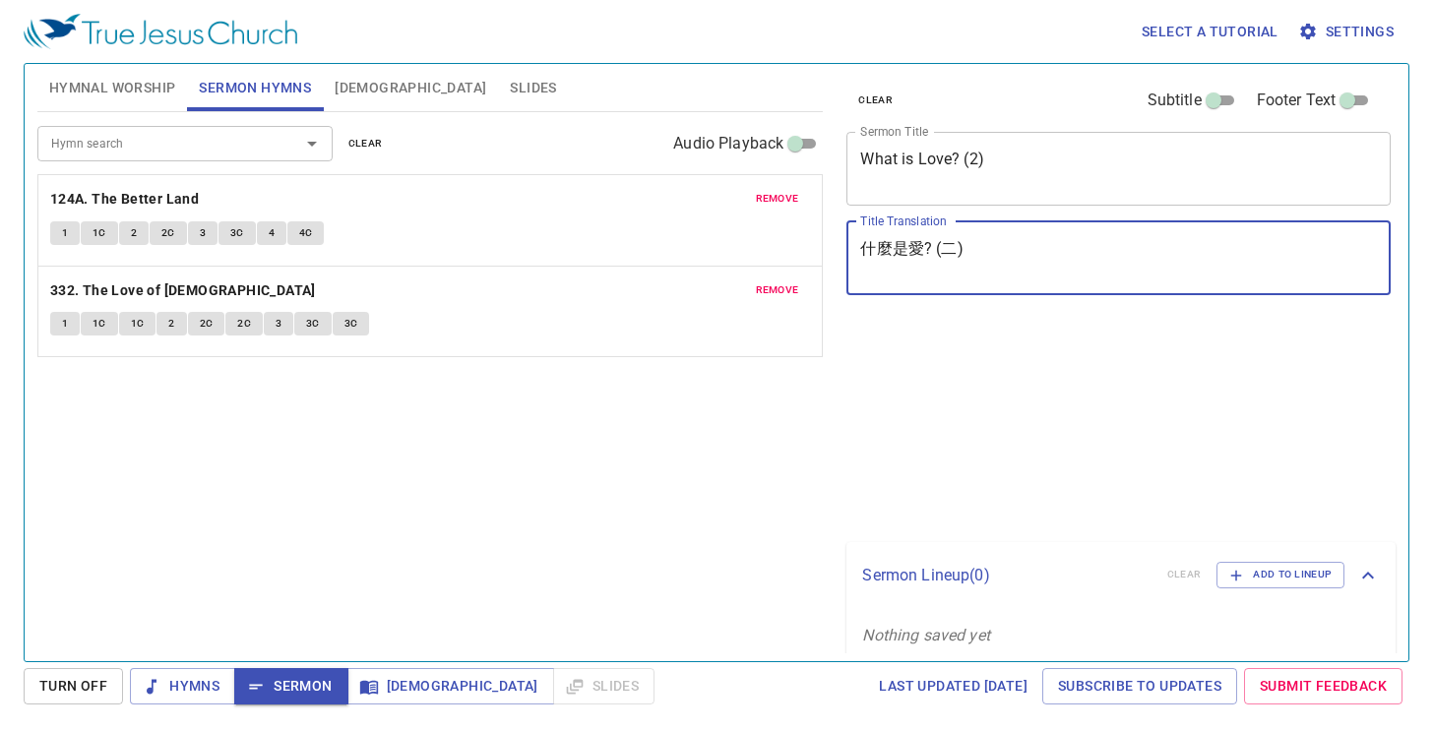
type textarea "什麼是愛? (二)"
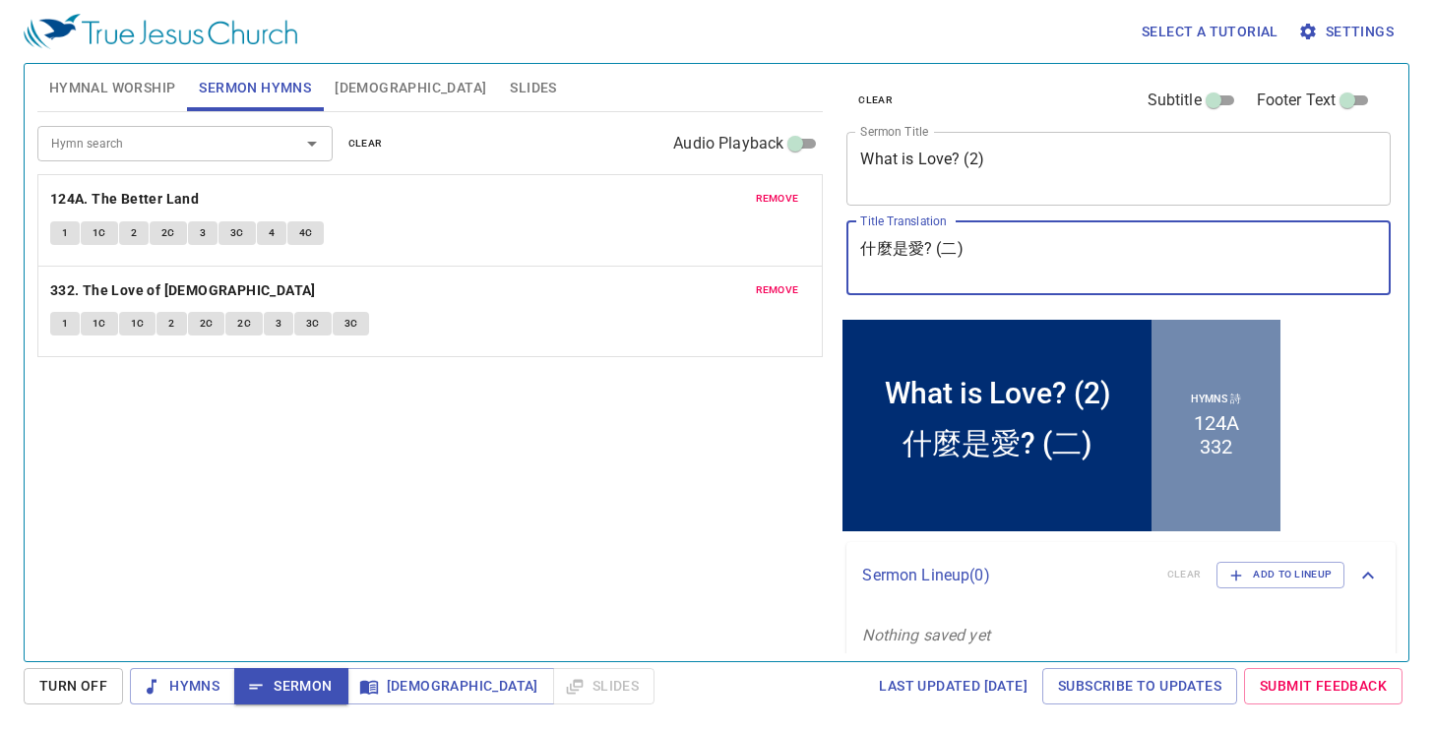
click at [748, 466] on div "Hymn search Hymn search clear Audio Playback remove 124A. The Better Land 1 1C …" at bounding box center [430, 378] width 787 height 533
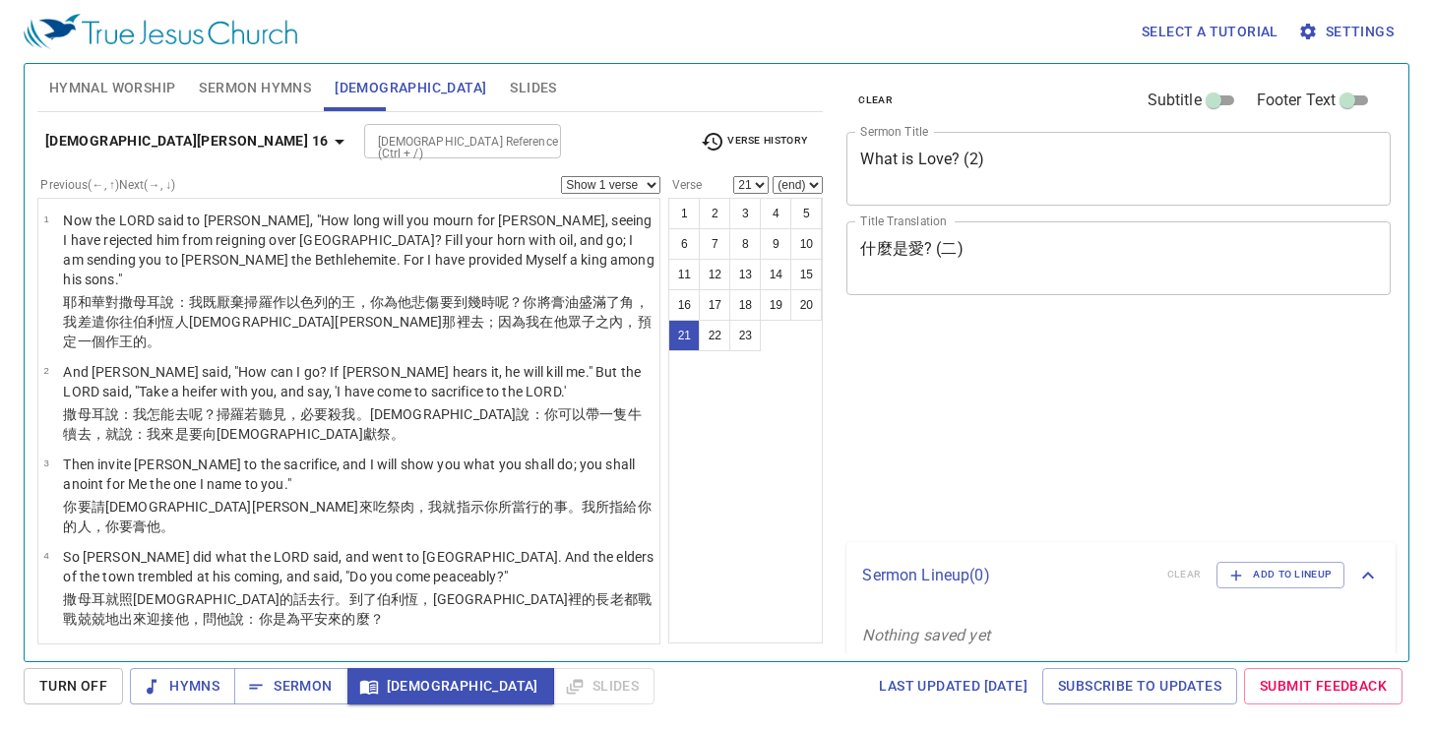
select select "21"
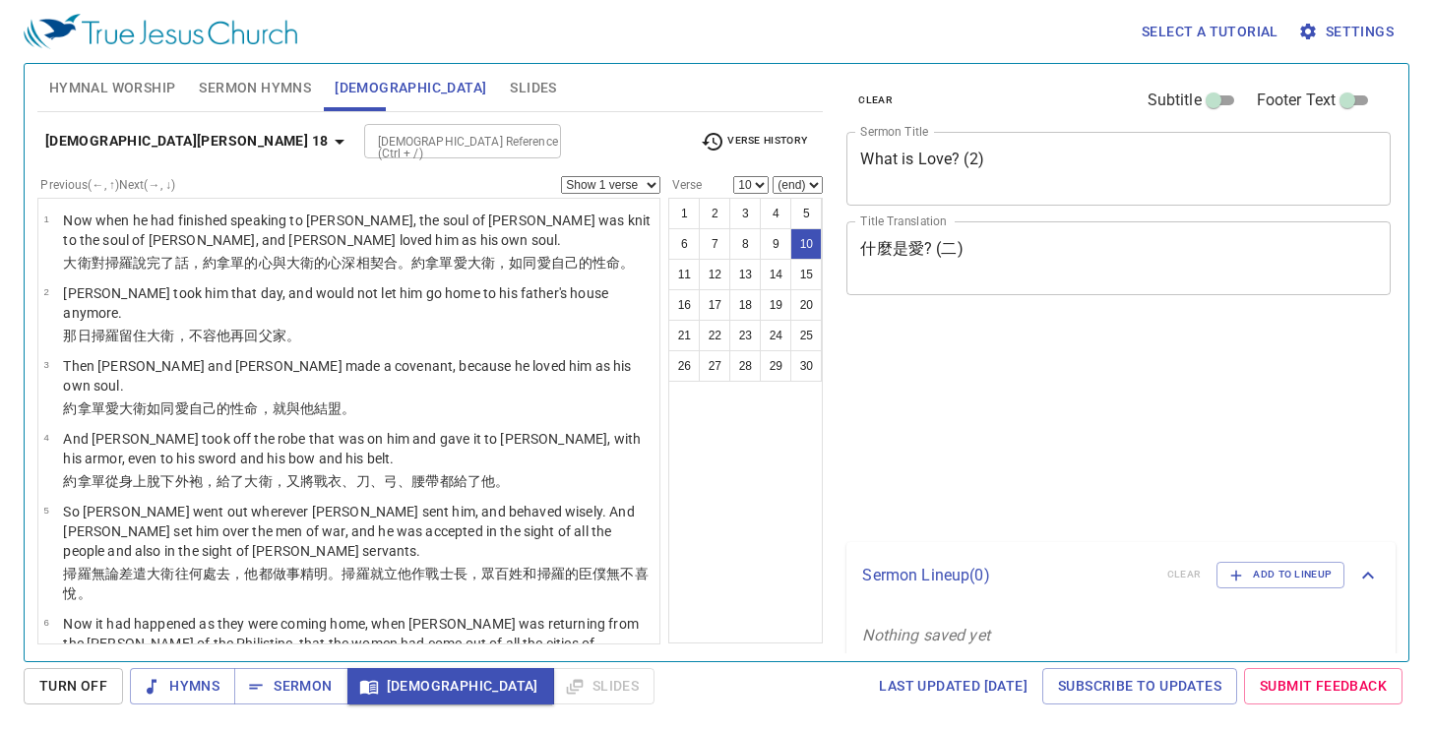
select select "10"
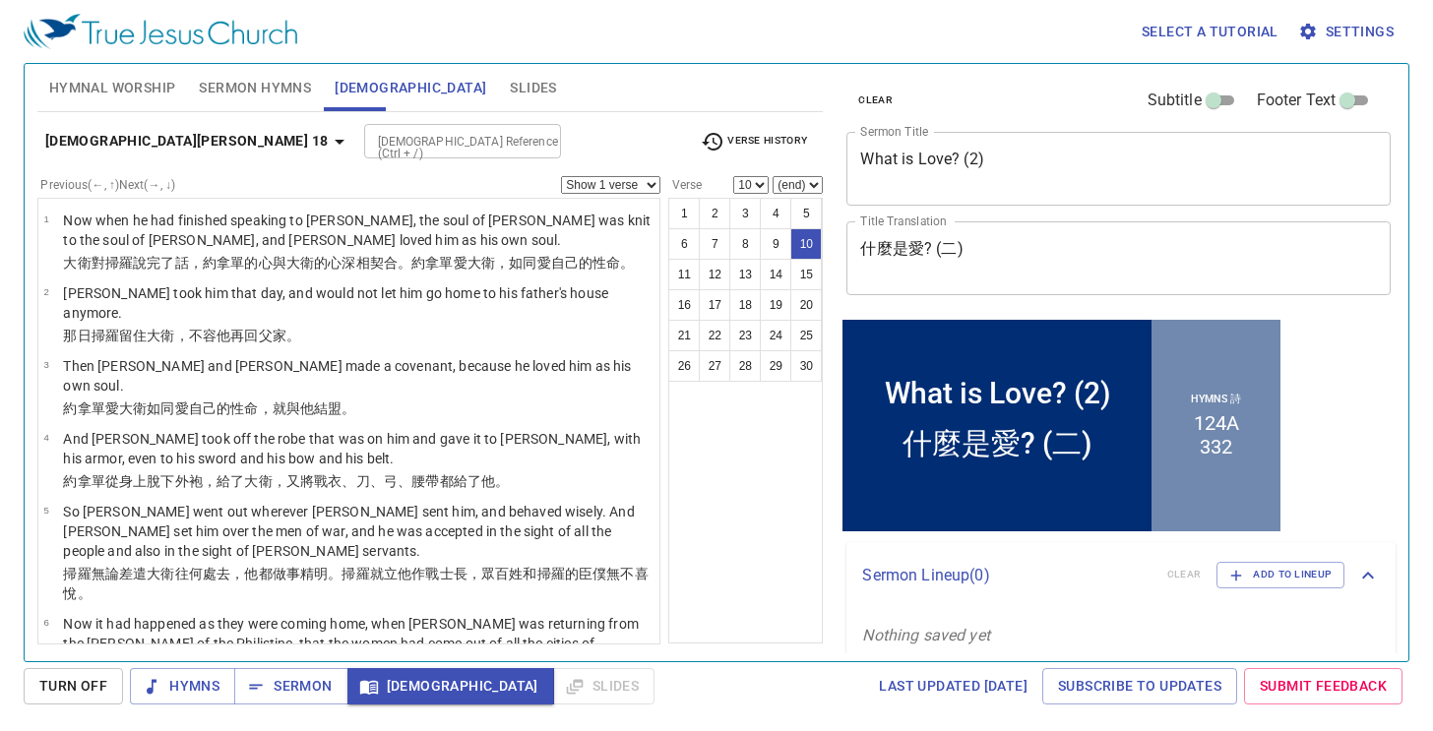
scroll to position [512, 0]
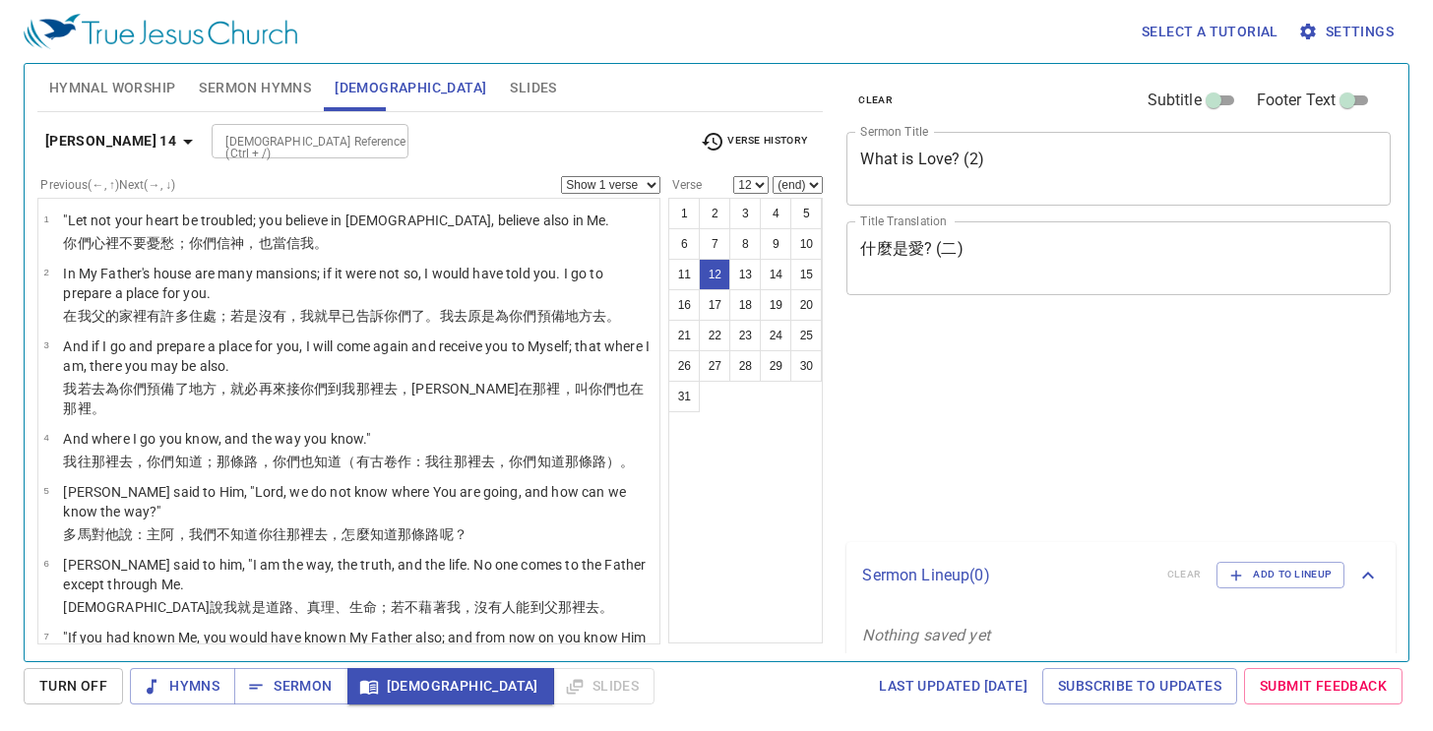
select select "12"
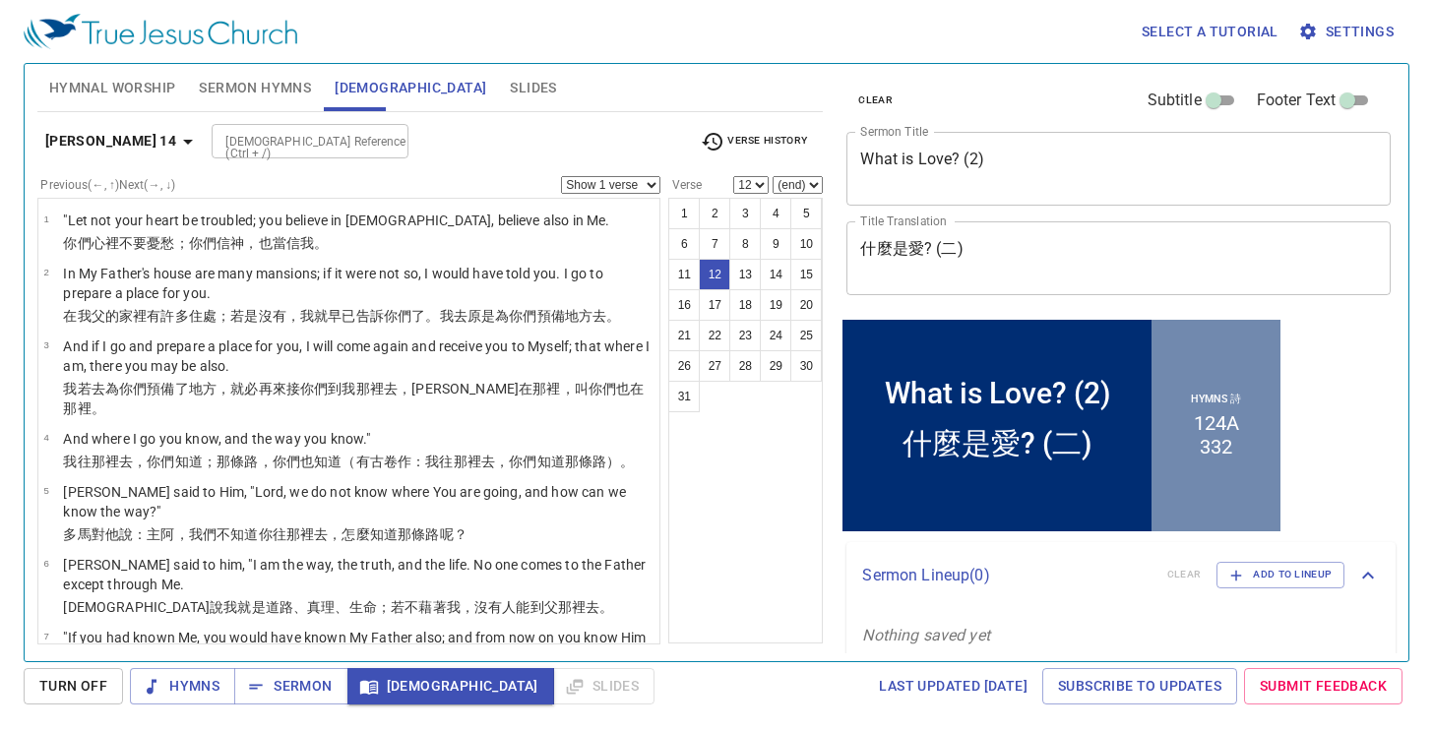
scroll to position [613, 0]
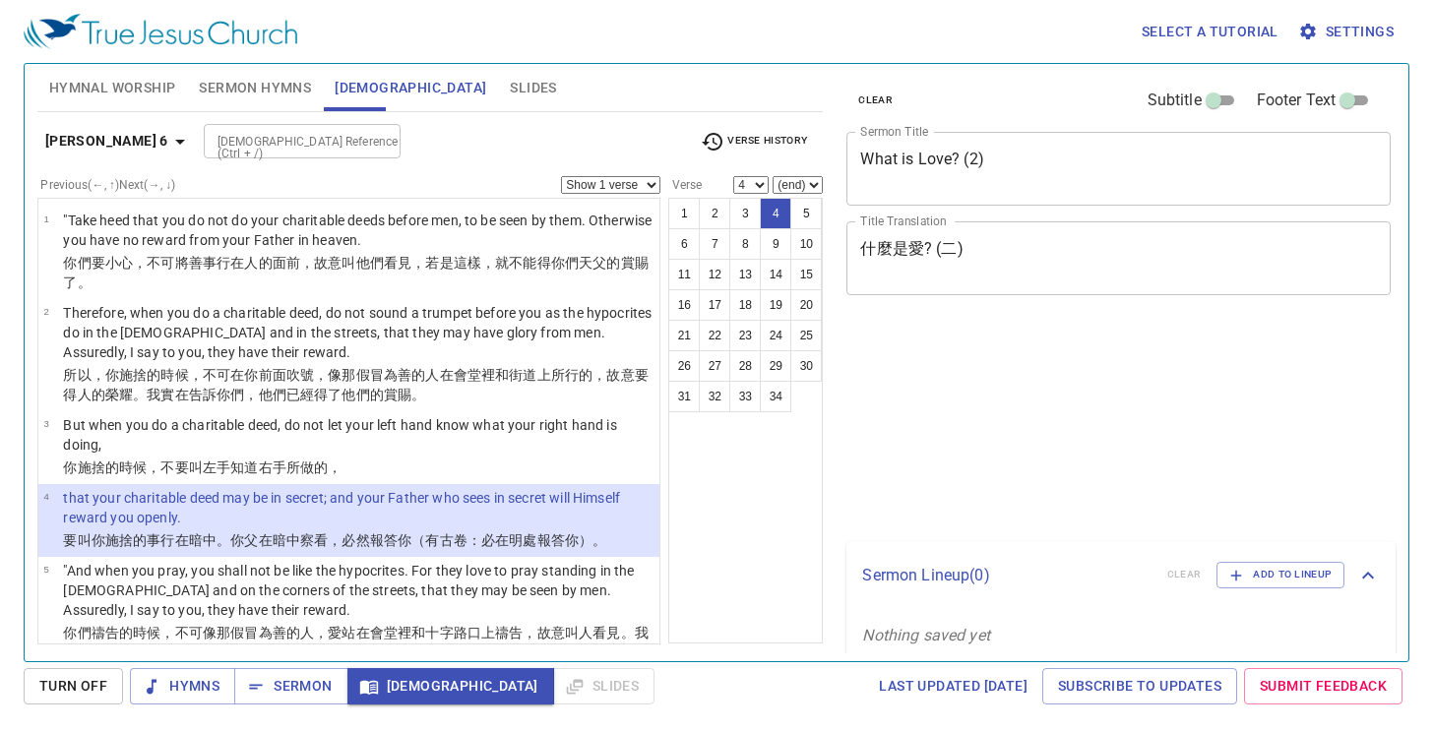
select select "4"
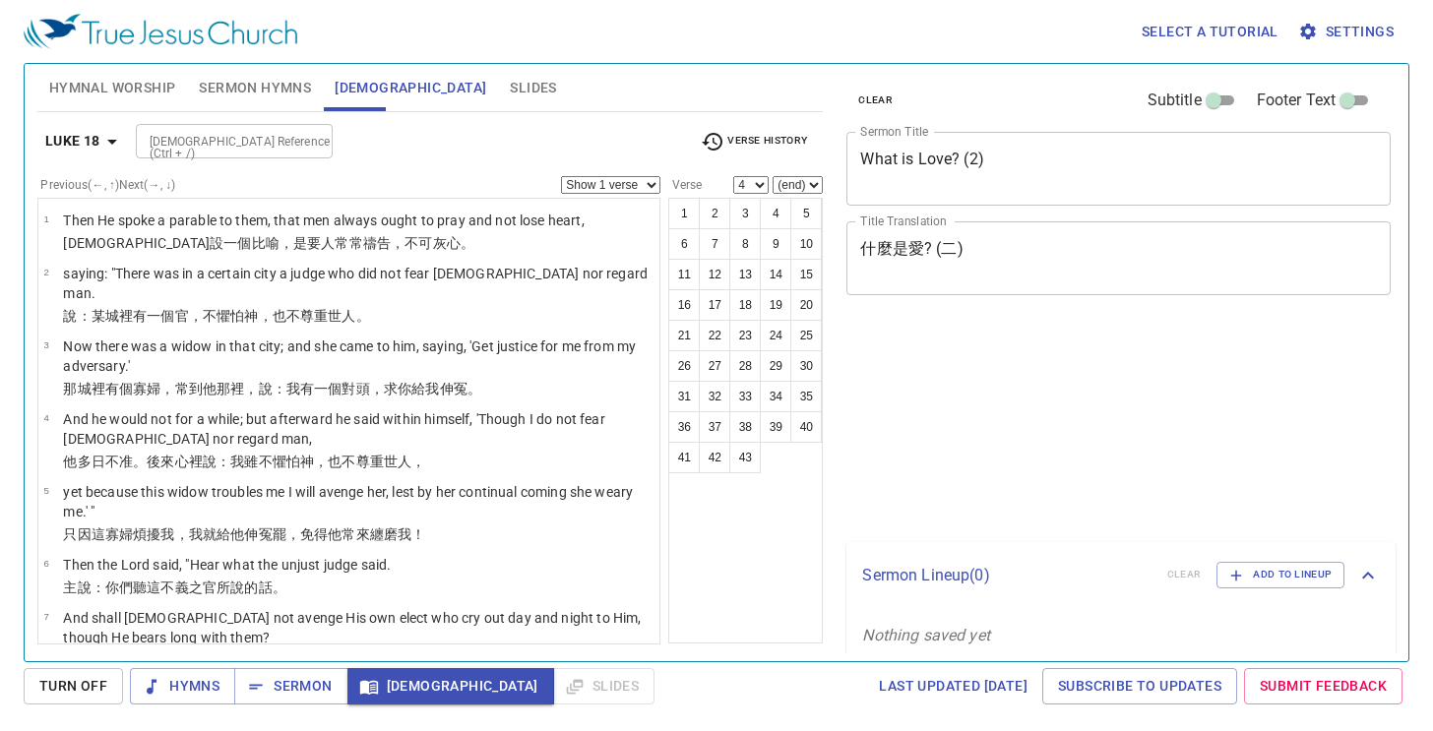
select select "4"
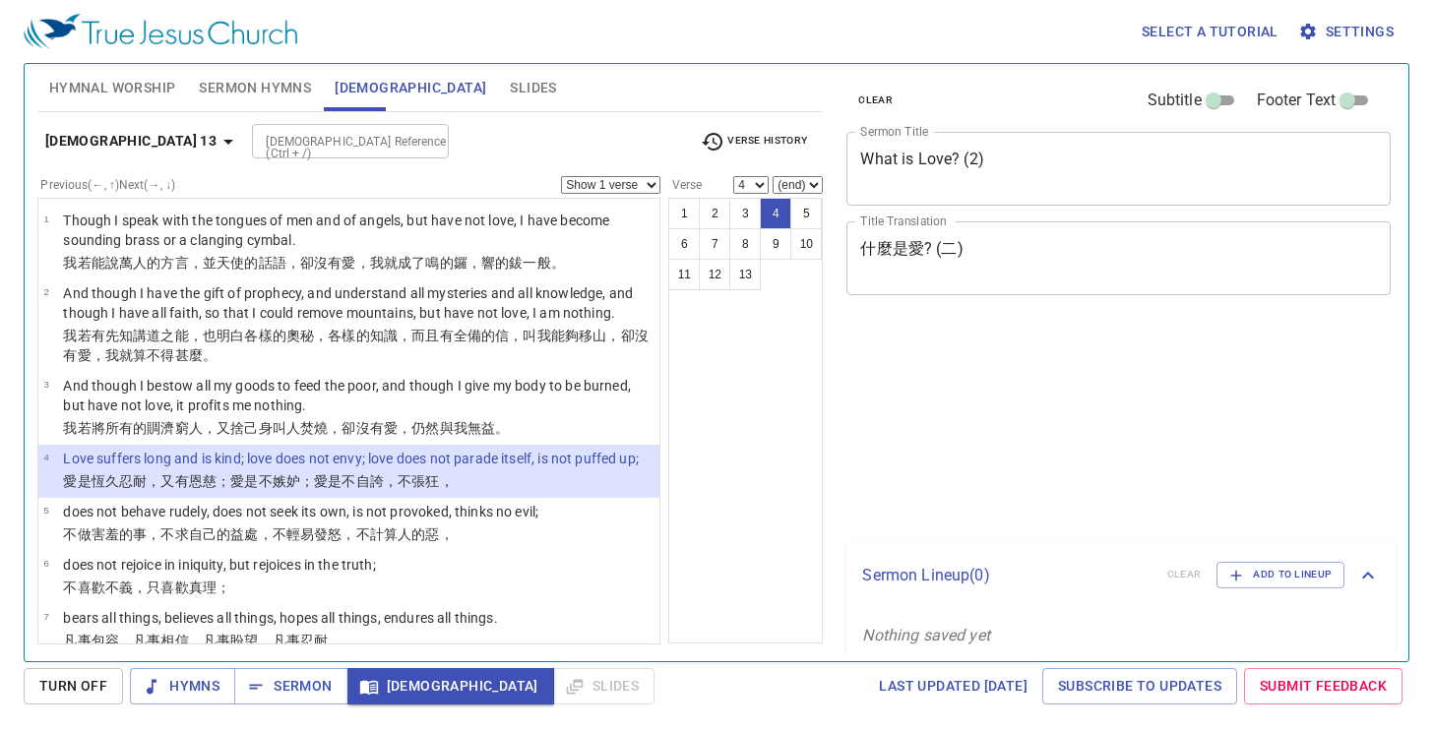
select select "4"
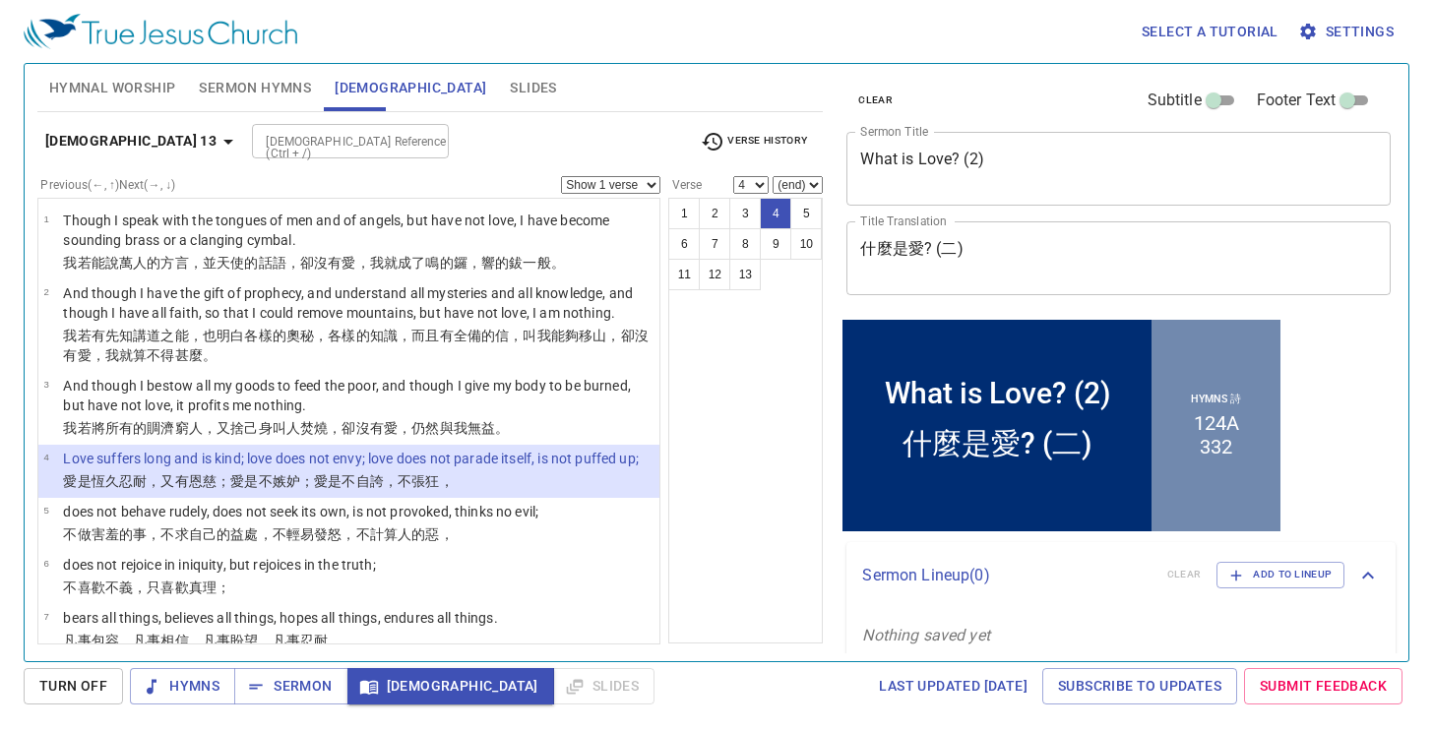
scroll to position [158, 0]
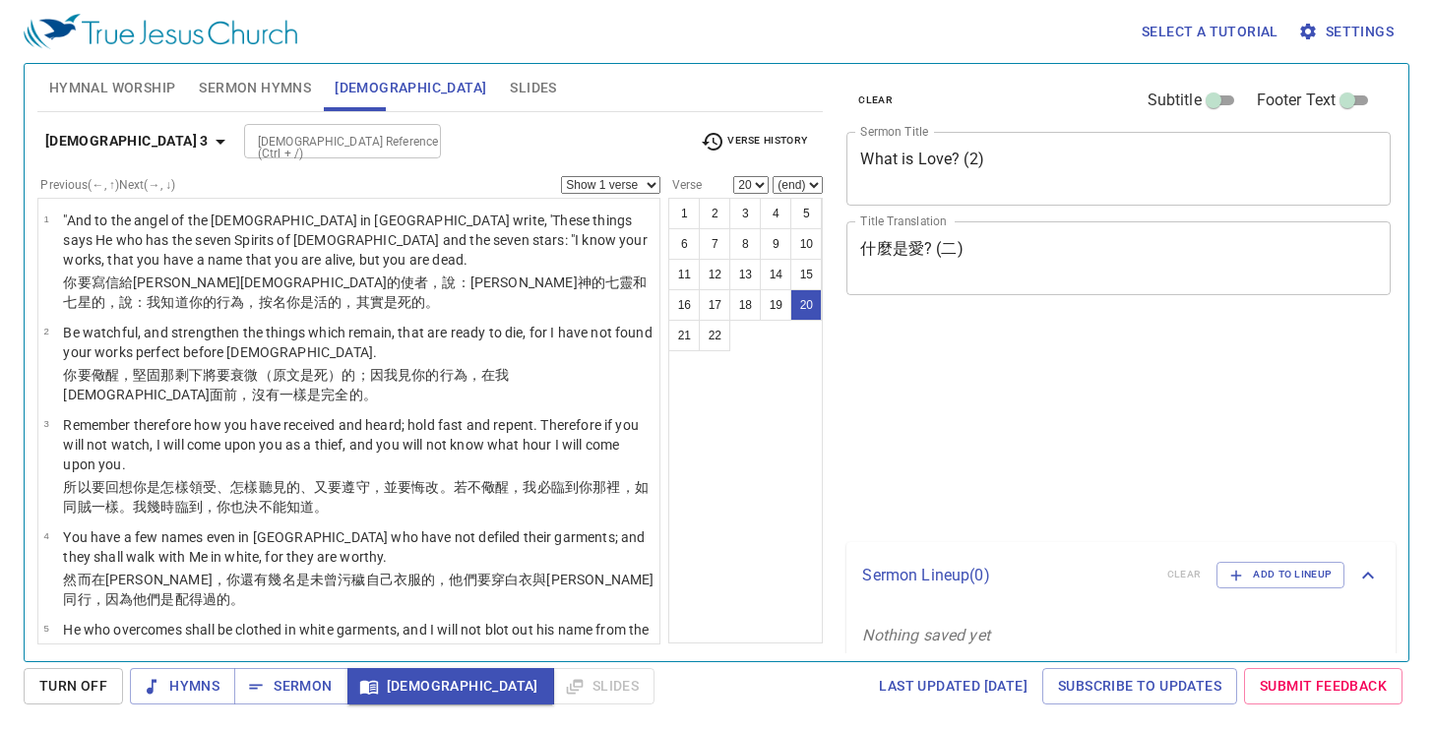
select select "20"
